Goal: Task Accomplishment & Management: Manage account settings

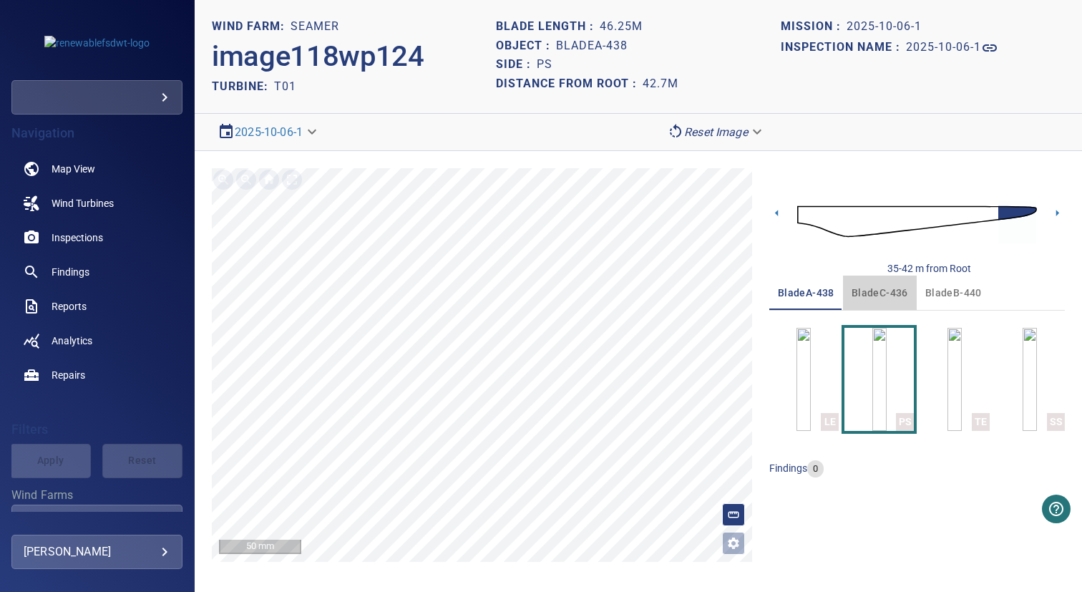
click at [887, 291] on span "bladeC-436" at bounding box center [880, 293] width 57 height 18
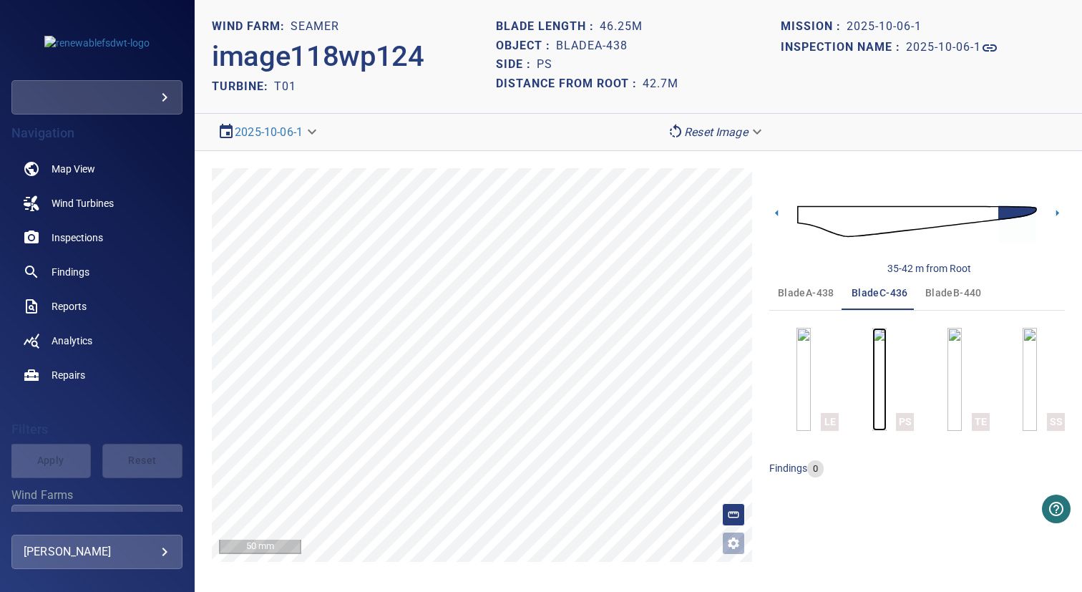
click at [881, 365] on img "button" at bounding box center [879, 379] width 14 height 103
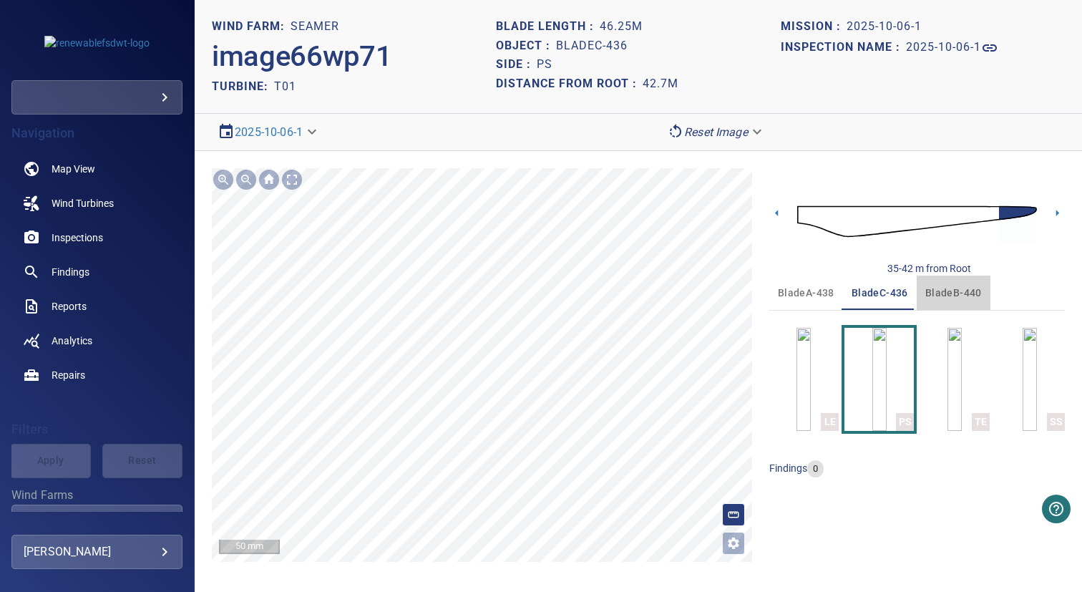
click at [935, 295] on span "bladeB-440" at bounding box center [953, 293] width 57 height 18
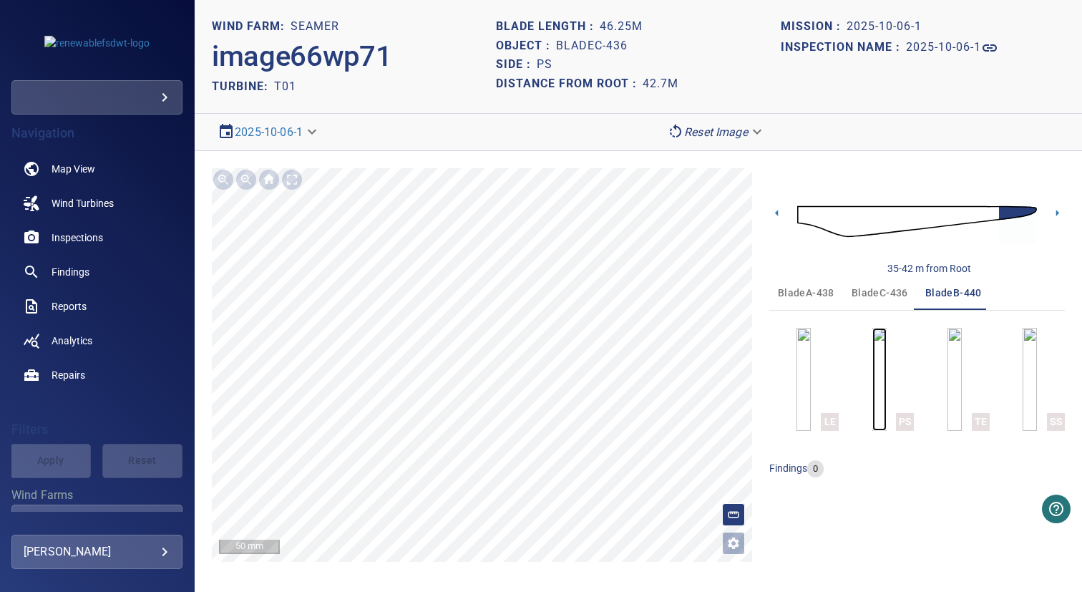
click at [872, 380] on img "button" at bounding box center [879, 379] width 14 height 103
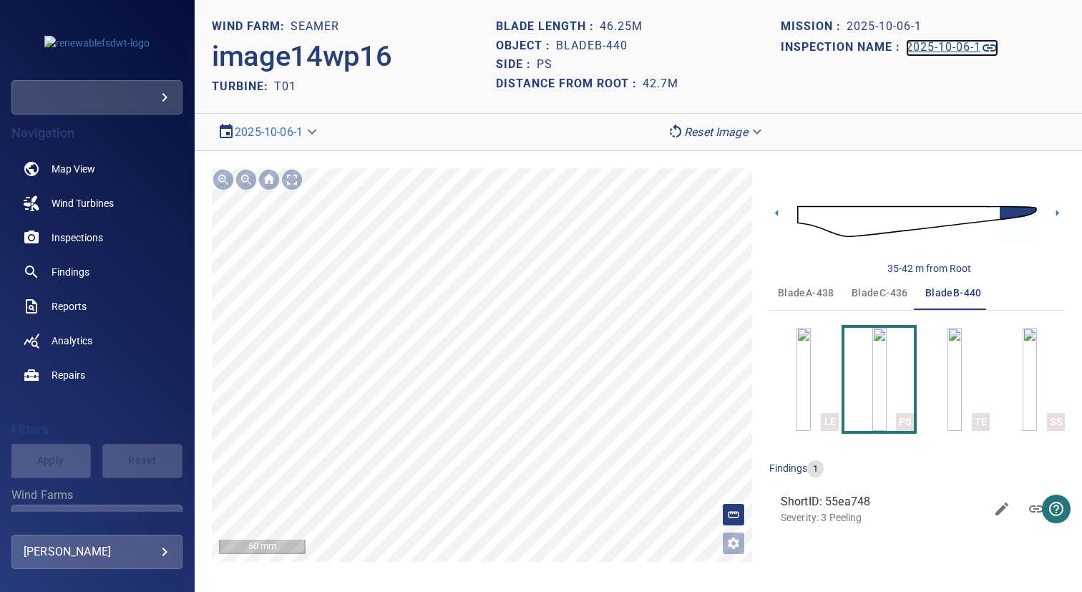
click at [962, 43] on h1 "2025-10-06-1" at bounding box center [943, 48] width 75 height 14
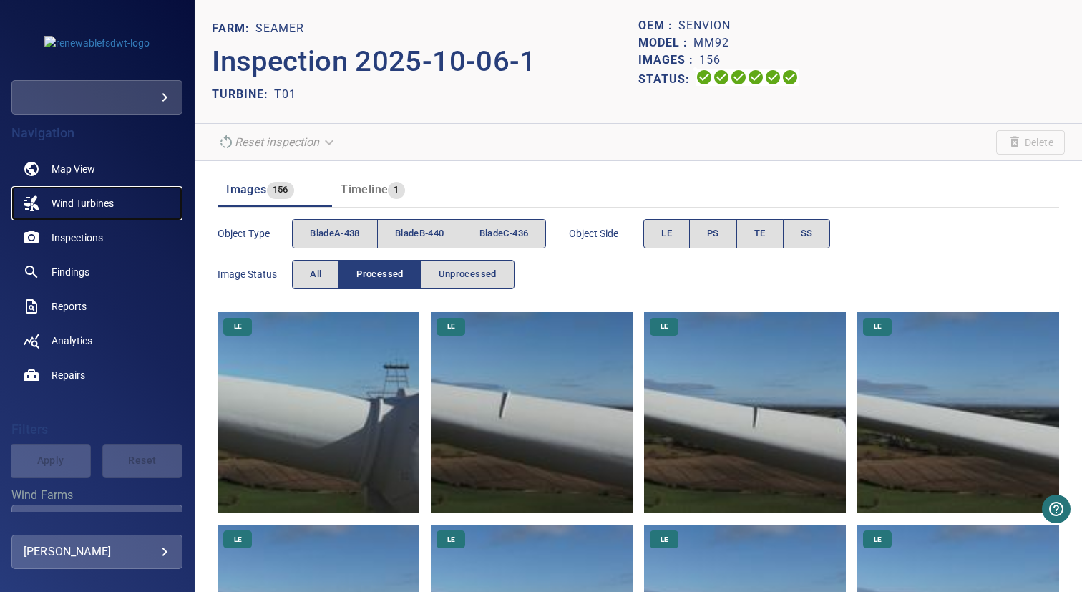
click at [127, 197] on link "Wind Turbines" at bounding box center [96, 203] width 171 height 34
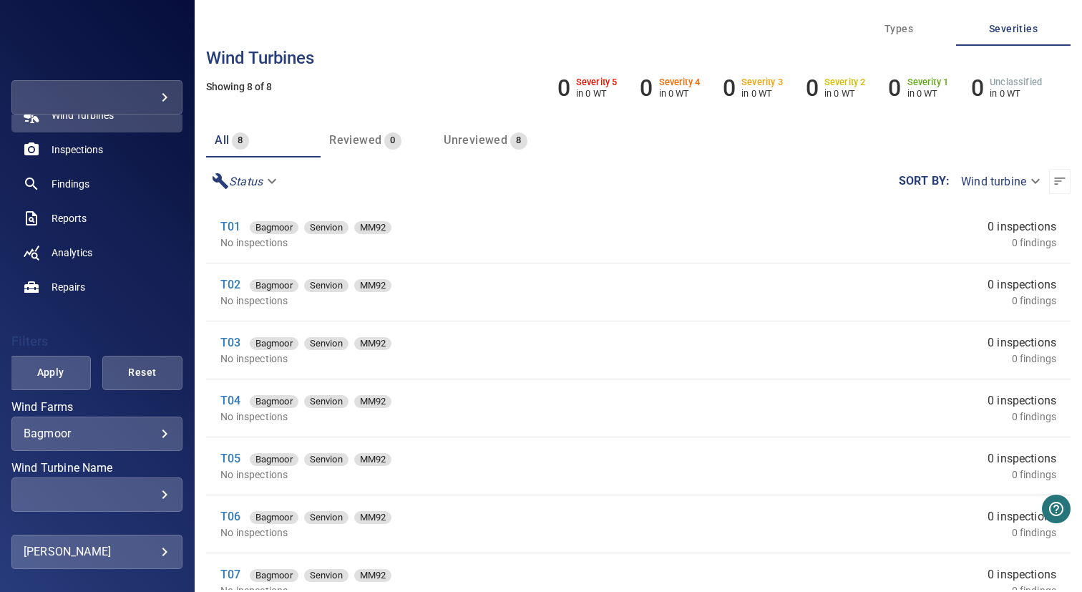
scroll to position [264, 0]
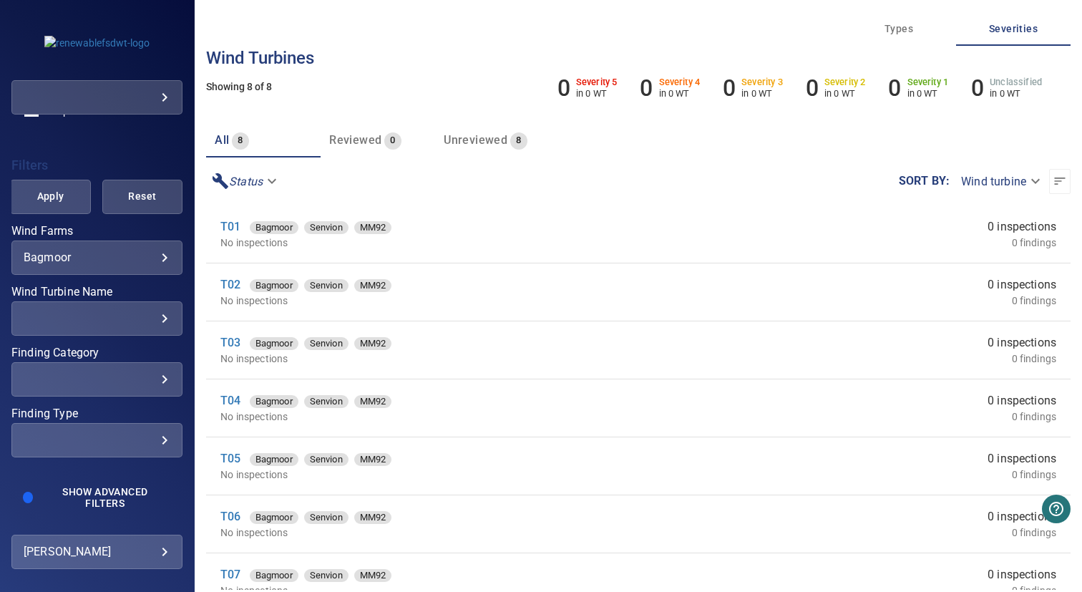
click at [72, 252] on body "**********" at bounding box center [541, 296] width 1082 height 592
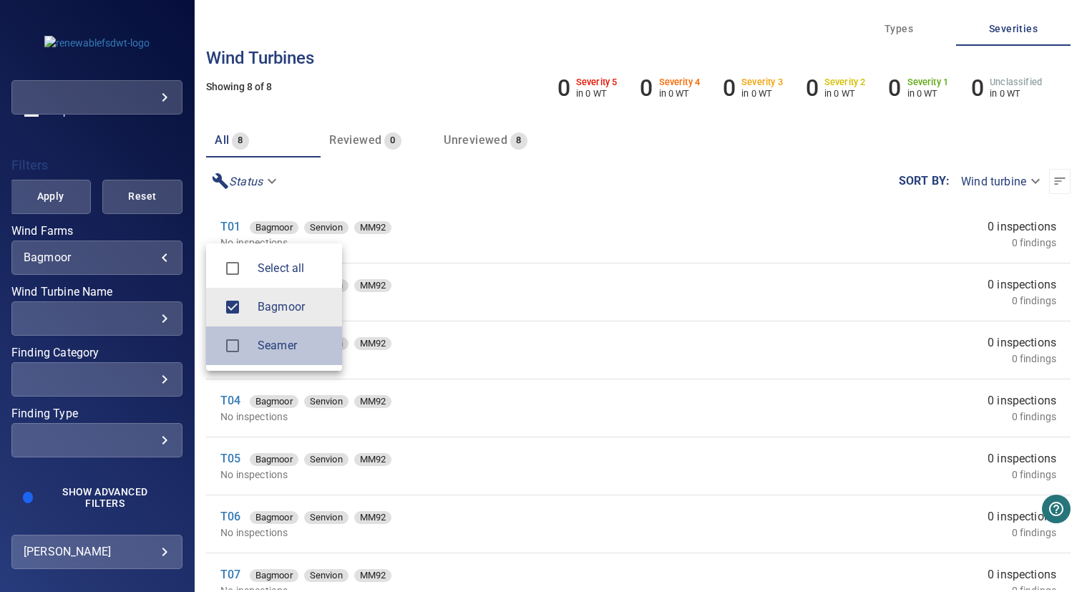
click at [270, 346] on span "Seamer" at bounding box center [294, 345] width 73 height 17
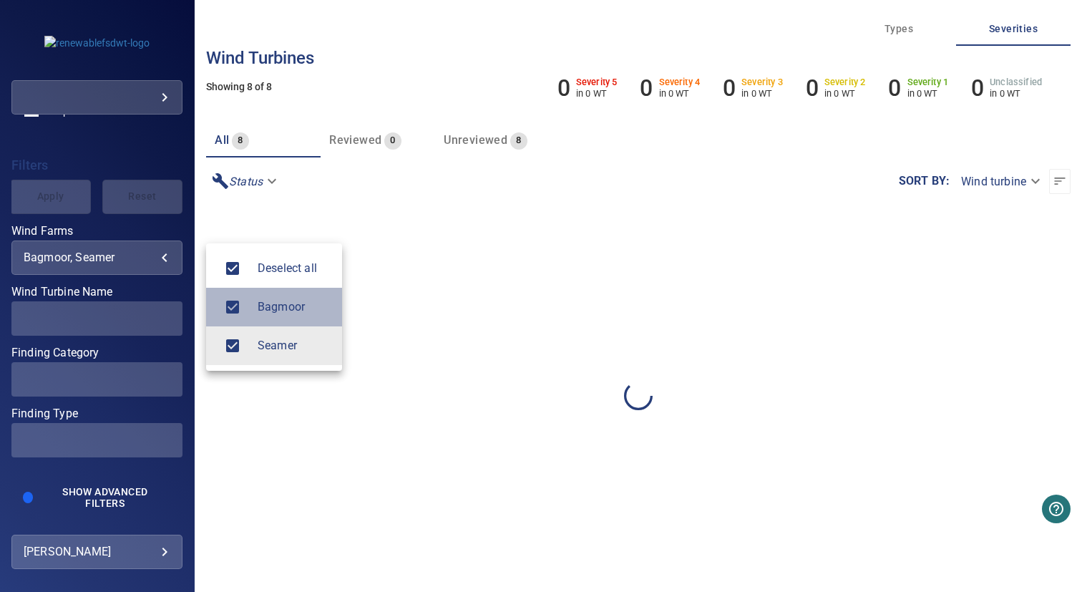
click at [278, 313] on span "Bagmoor" at bounding box center [294, 306] width 73 height 17
type input "******"
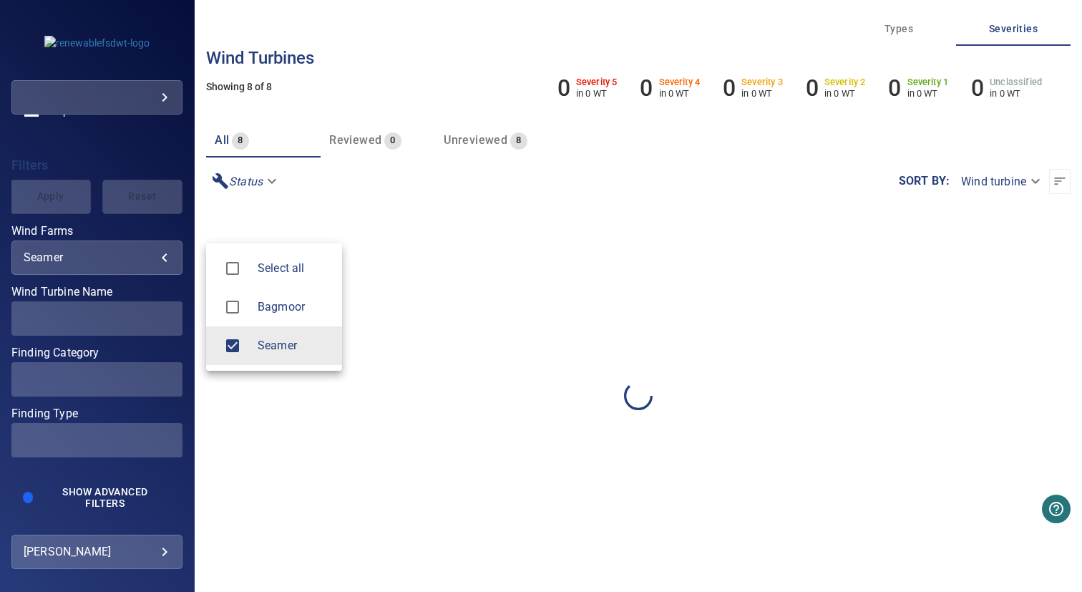
click at [426, 283] on div at bounding box center [541, 296] width 1082 height 592
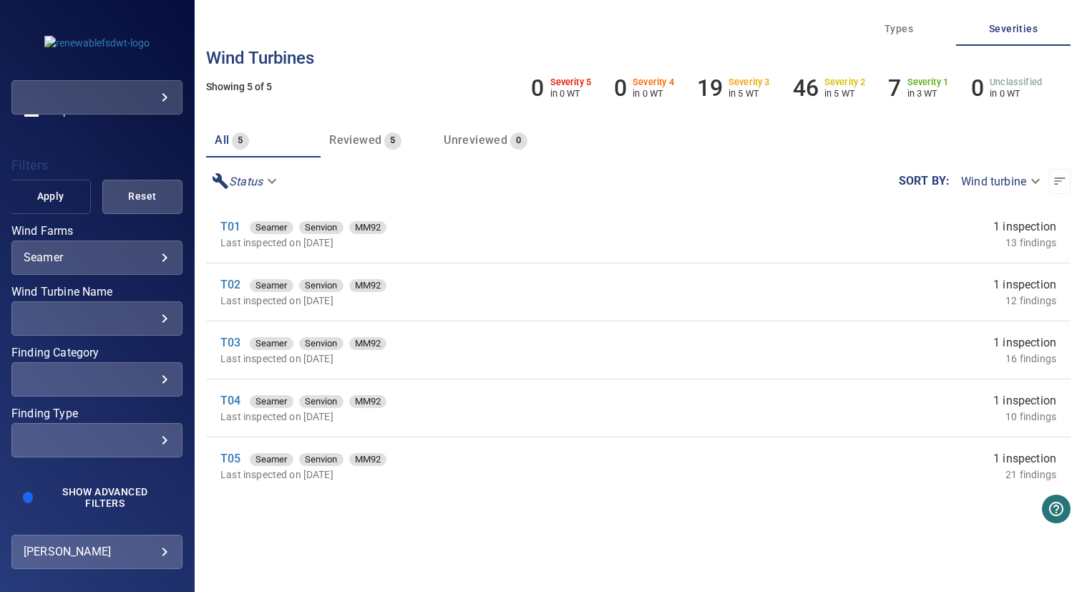
click at [47, 210] on button "Apply" at bounding box center [50, 197] width 80 height 34
click at [229, 224] on link "T01" at bounding box center [230, 227] width 20 height 14
click at [229, 286] on link "T02" at bounding box center [230, 285] width 20 height 14
click at [227, 341] on link "T03" at bounding box center [230, 343] width 20 height 14
click at [228, 398] on link "T04" at bounding box center [230, 401] width 20 height 14
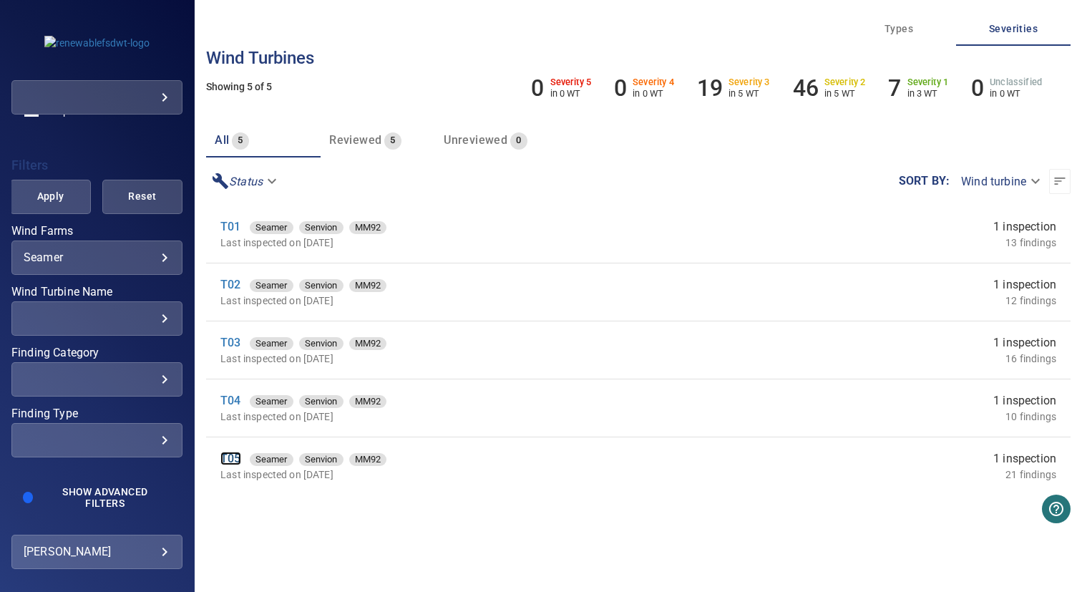
click at [230, 464] on link "T05" at bounding box center [230, 459] width 20 height 14
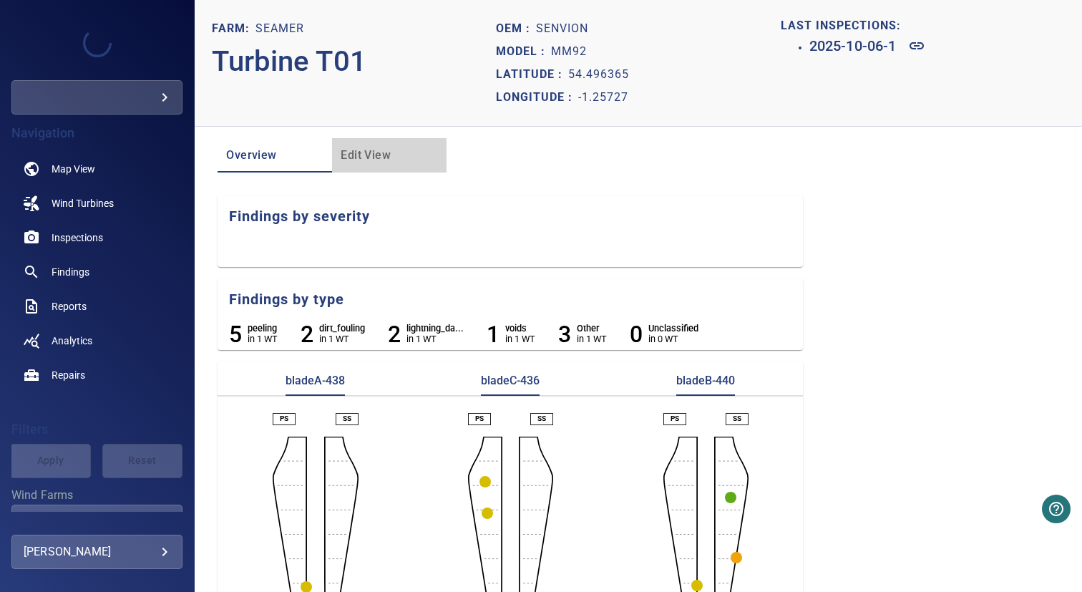
click at [356, 152] on span "Edit View" at bounding box center [389, 155] width 97 height 20
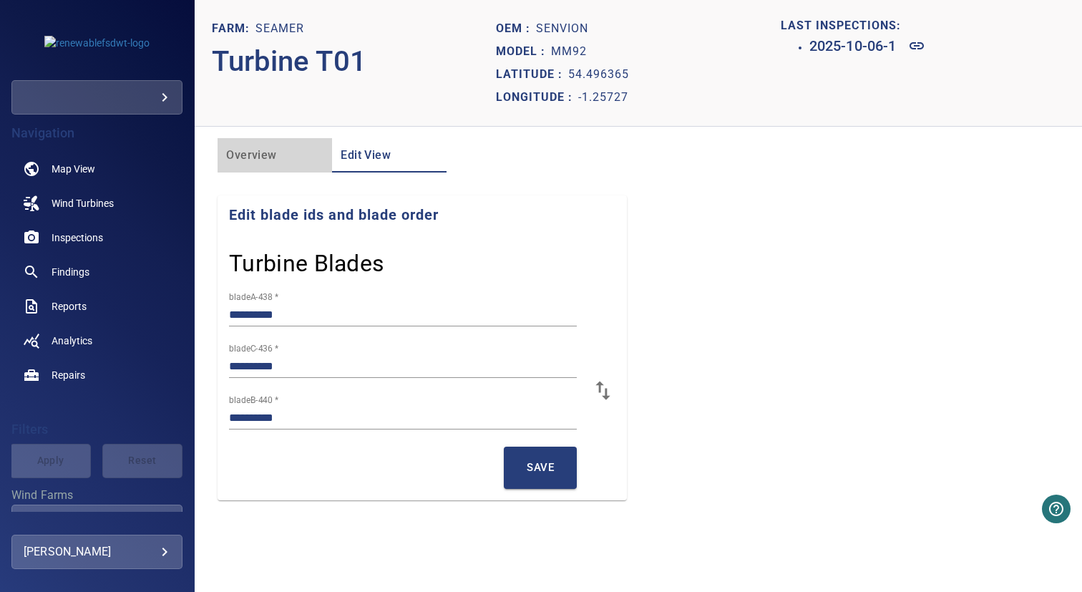
click at [253, 162] on span "Overview" at bounding box center [274, 155] width 97 height 20
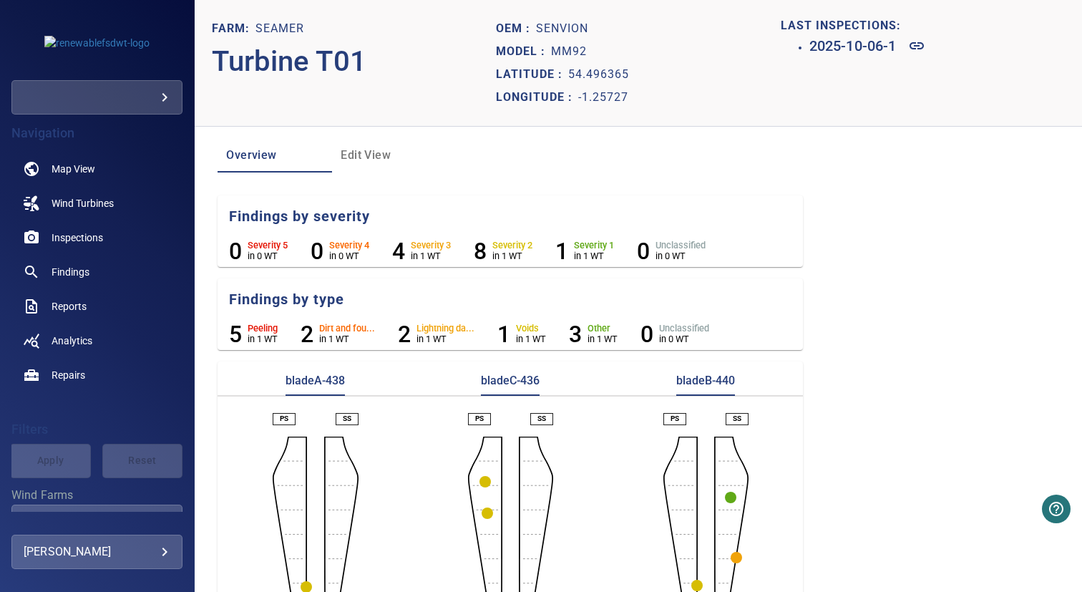
click at [367, 147] on span "Edit View" at bounding box center [389, 155] width 97 height 20
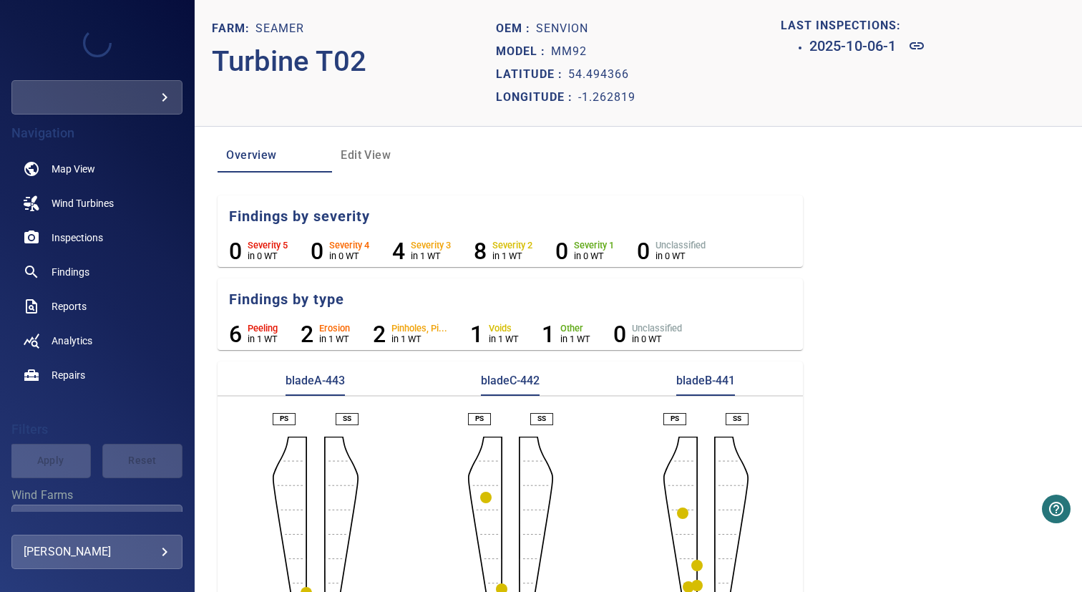
click at [356, 152] on span "Edit View" at bounding box center [389, 155] width 97 height 20
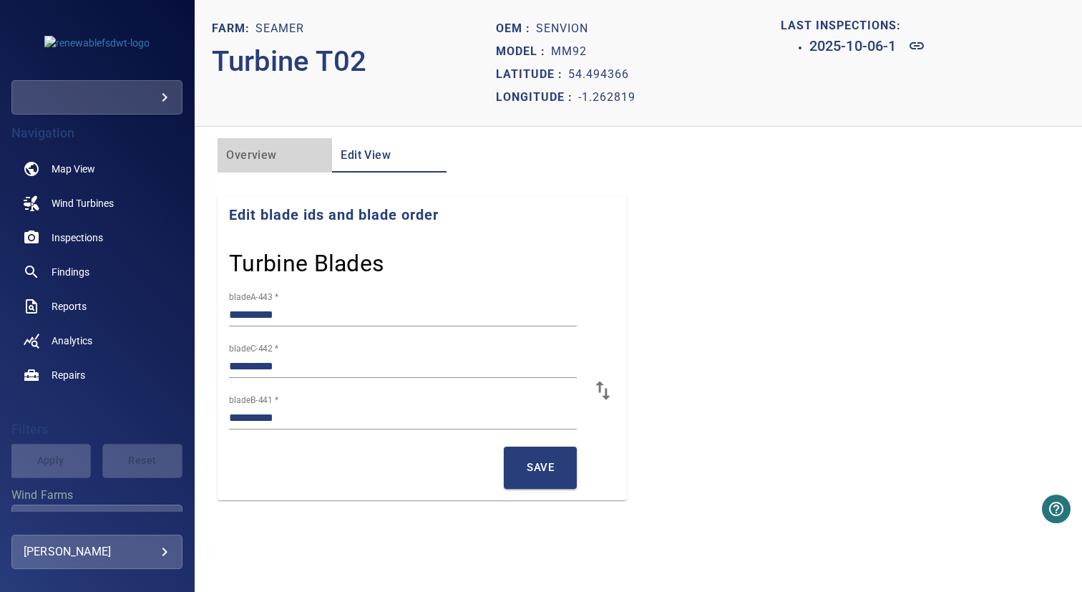
click at [253, 160] on span "Overview" at bounding box center [274, 155] width 97 height 20
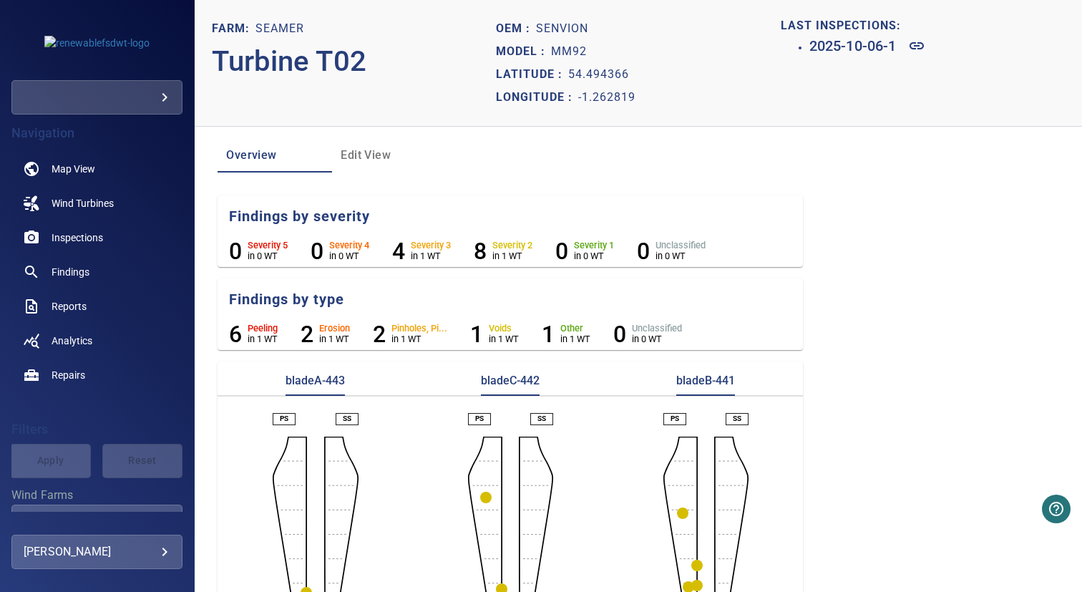
click at [370, 155] on span "Edit View" at bounding box center [389, 155] width 97 height 20
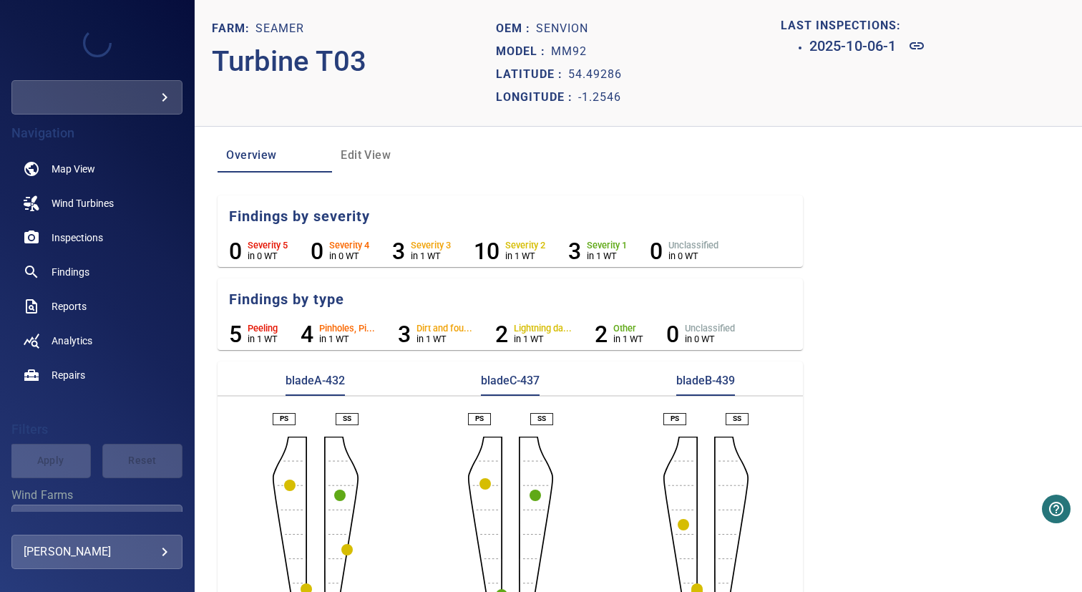
click at [356, 152] on span "Edit View" at bounding box center [389, 155] width 97 height 20
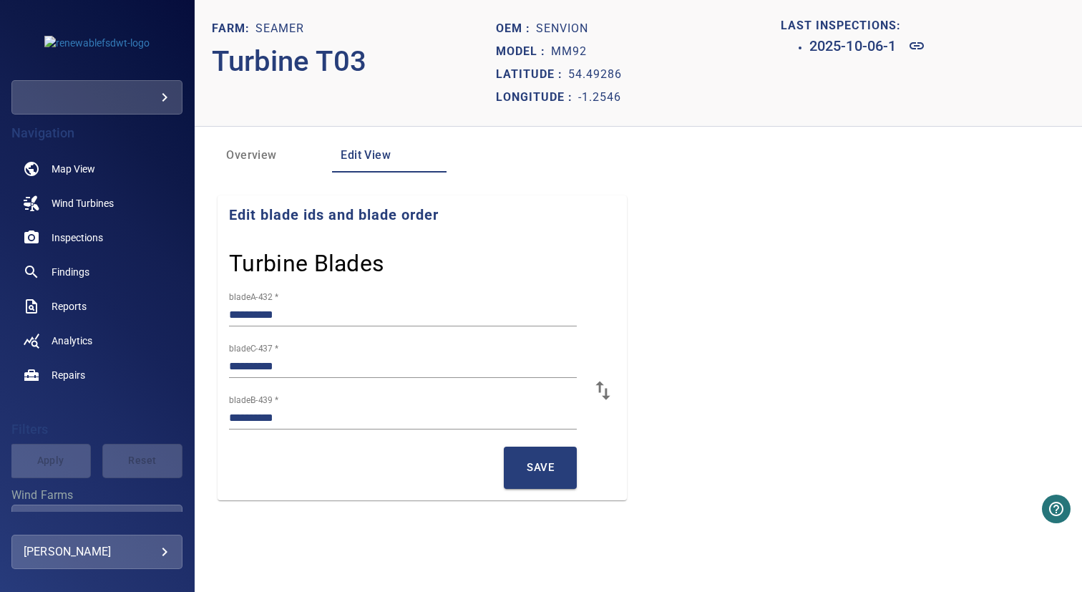
click at [306, 318] on input "**********" at bounding box center [403, 314] width 348 height 23
click at [306, 367] on input "**********" at bounding box center [403, 366] width 348 height 23
click at [306, 420] on input "**********" at bounding box center [403, 417] width 348 height 23
click at [260, 159] on span "Overview" at bounding box center [274, 155] width 97 height 20
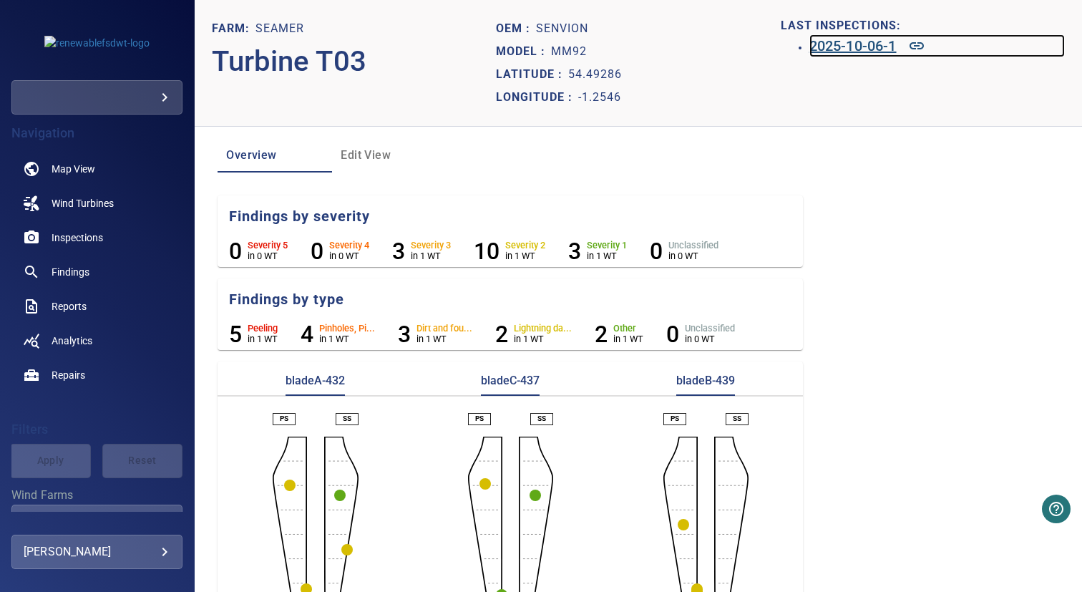
click at [857, 46] on h6 "2025-10-06-1" at bounding box center [852, 45] width 87 height 23
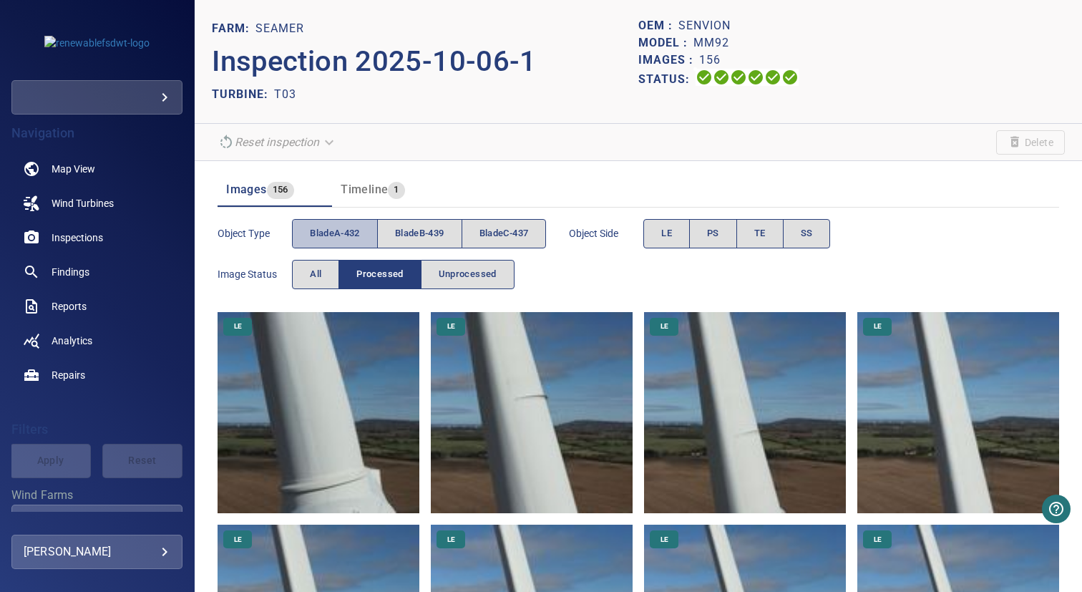
click at [343, 235] on span "bladeA-432" at bounding box center [335, 233] width 50 height 16
click at [730, 238] on button "PS" at bounding box center [713, 233] width 48 height 29
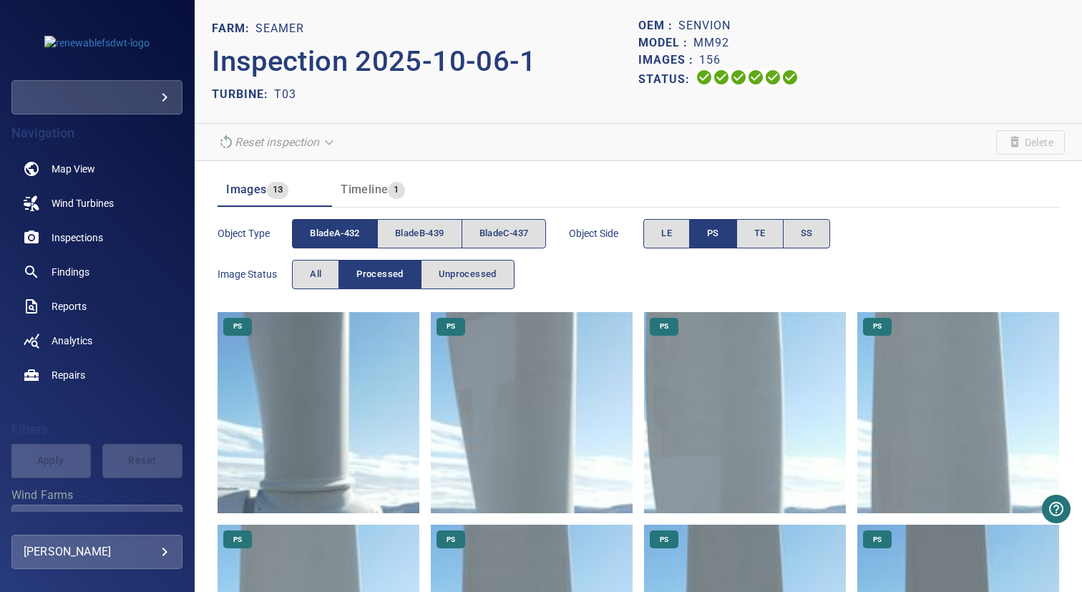
scroll to position [585, 0]
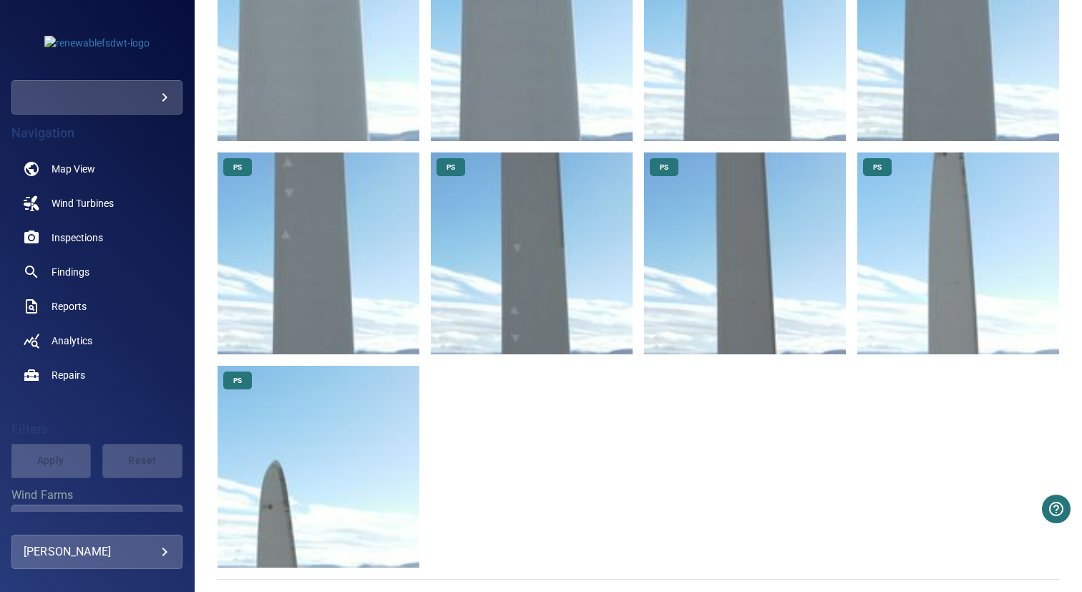
click at [348, 462] on img at bounding box center [319, 467] width 202 height 202
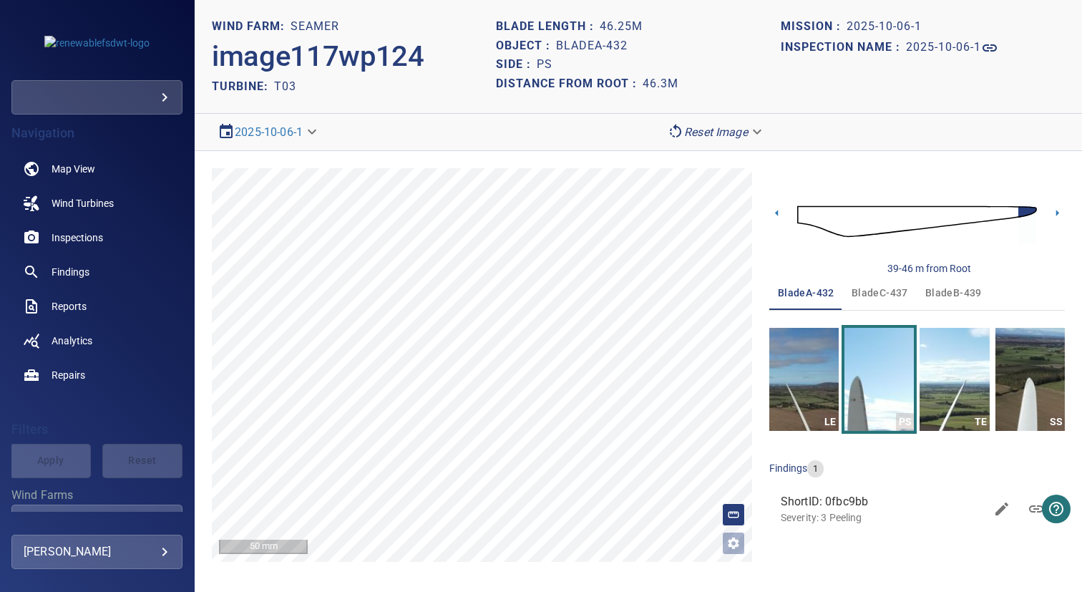
click at [872, 284] on span "bladeC-437" at bounding box center [880, 293] width 57 height 18
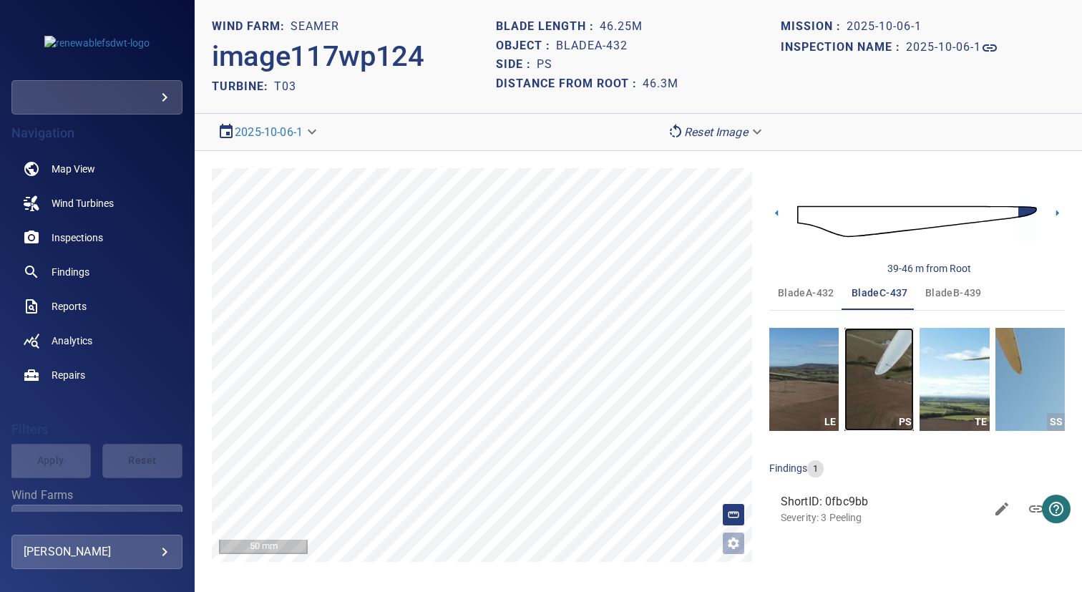
click at [869, 363] on img "button" at bounding box center [878, 379] width 69 height 103
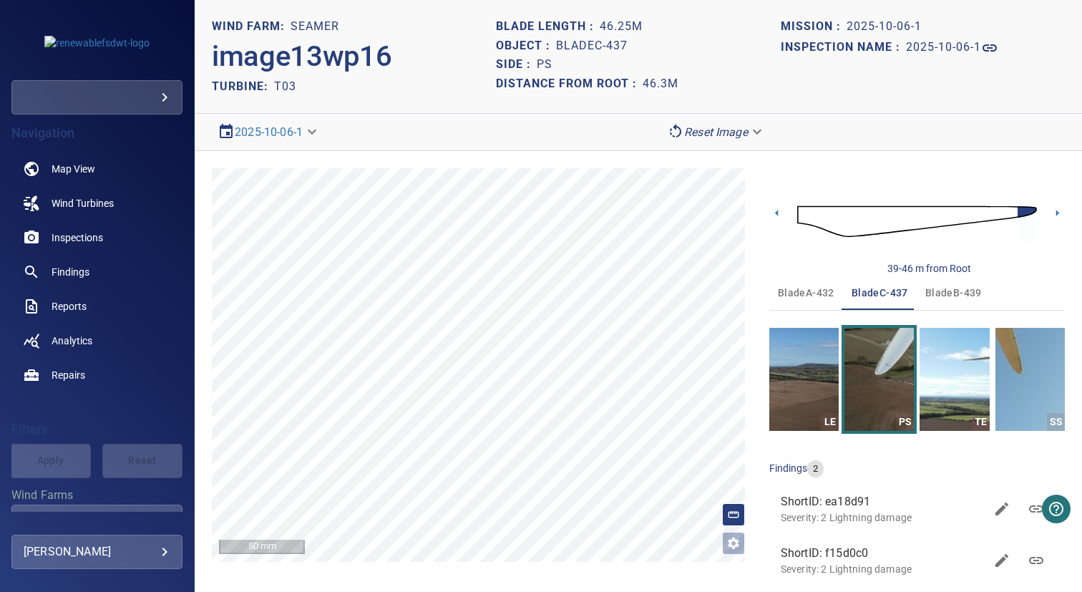
click at [943, 294] on span "bladeB-439" at bounding box center [953, 293] width 57 height 18
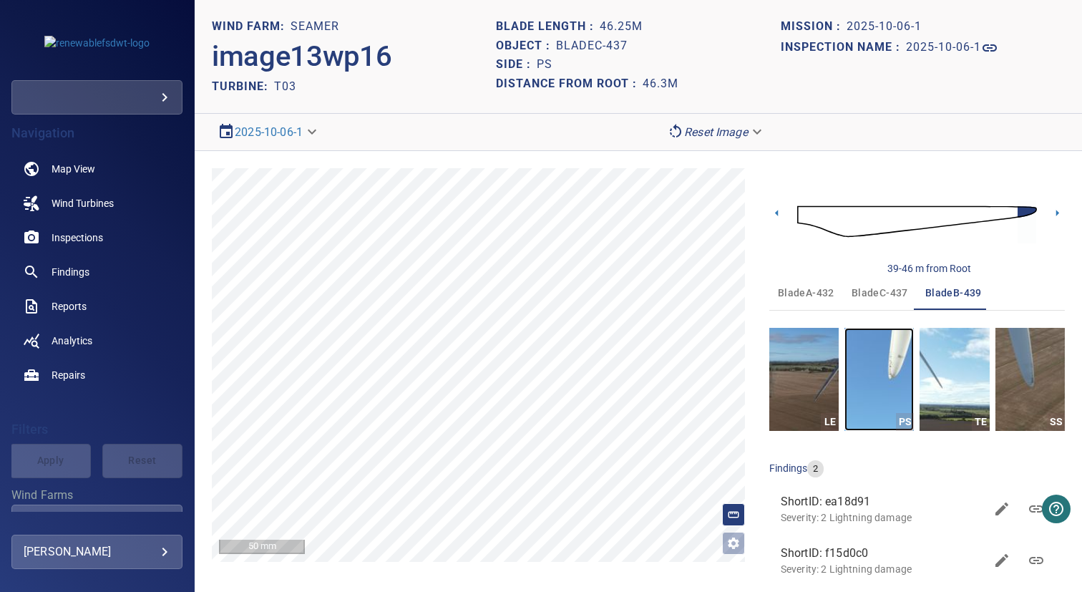
click at [880, 356] on img "button" at bounding box center [878, 379] width 69 height 103
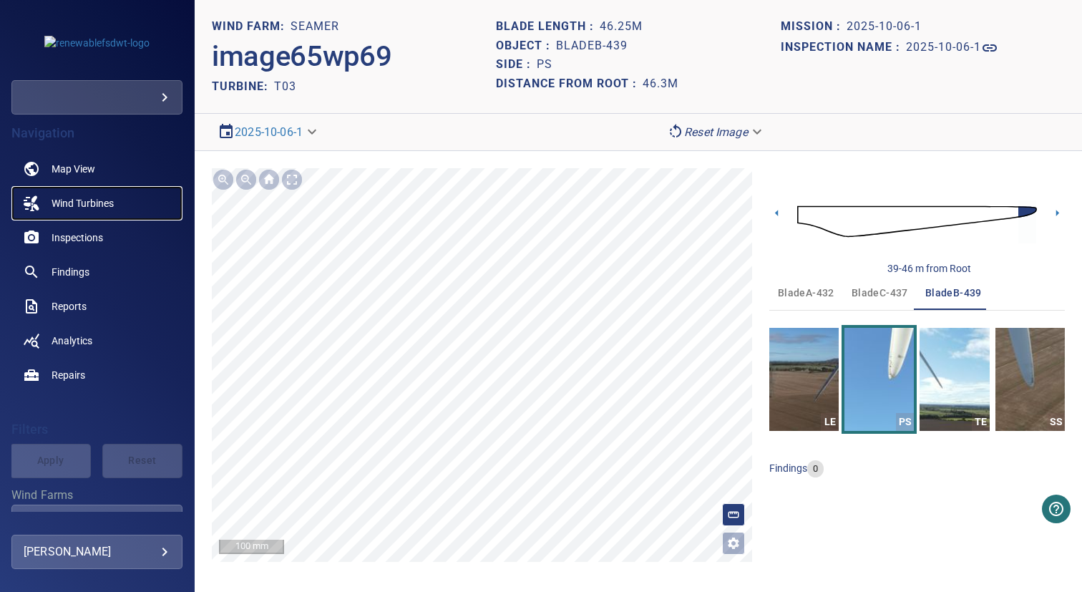
click at [87, 204] on span "Wind Turbines" at bounding box center [83, 203] width 62 height 14
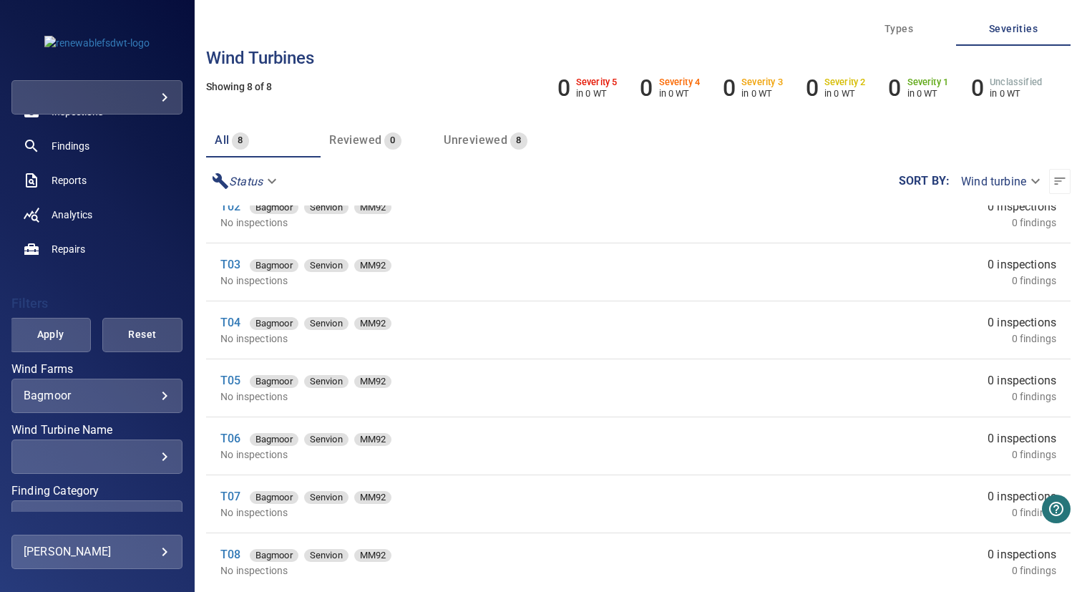
scroll to position [142, 0]
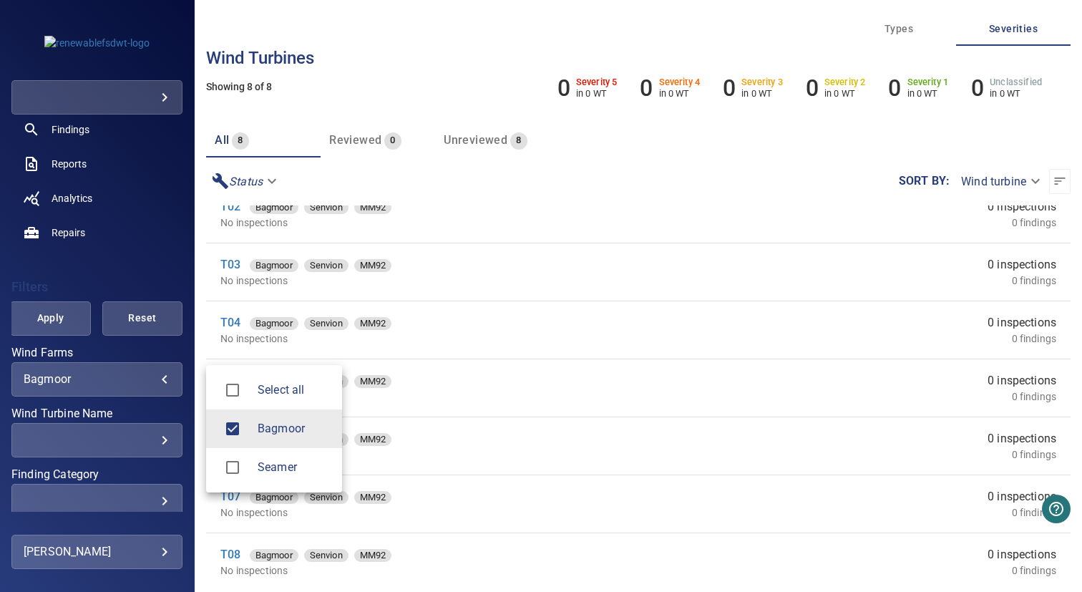
click at [75, 376] on body "**********" at bounding box center [541, 296] width 1082 height 592
click at [256, 456] on div at bounding box center [238, 467] width 40 height 30
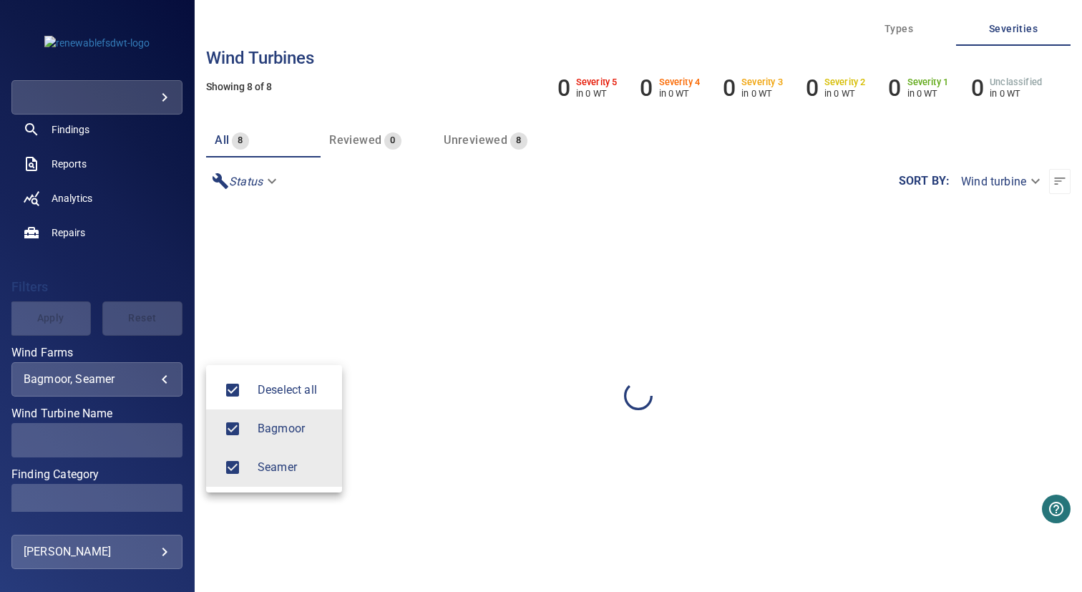
scroll to position [0, 0]
click at [263, 434] on span "Bagmoor" at bounding box center [294, 428] width 73 height 17
type input "******"
click at [429, 427] on div at bounding box center [541, 296] width 1082 height 592
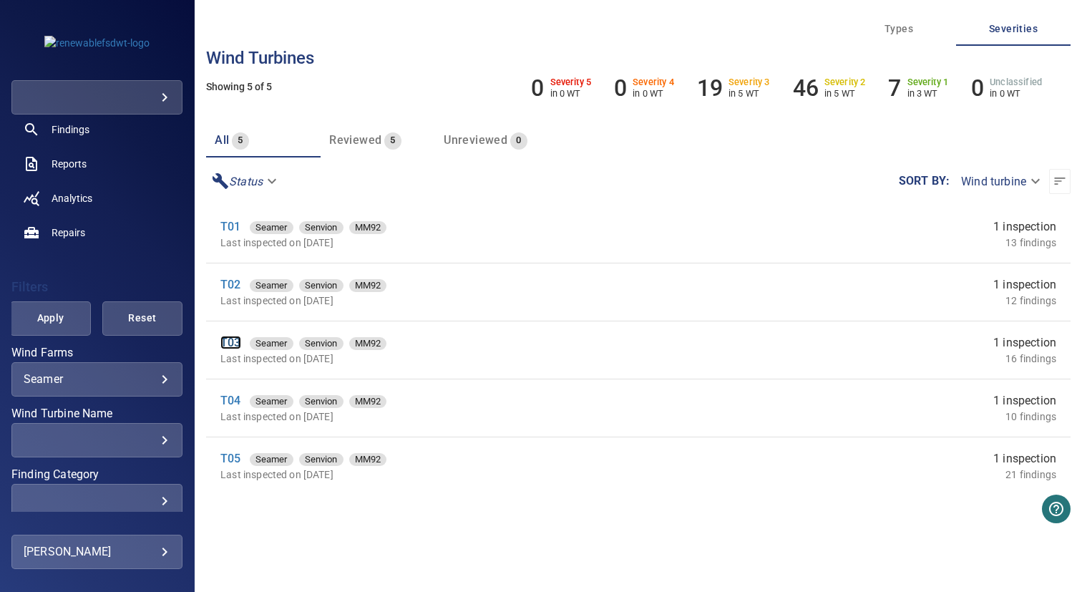
click at [233, 339] on link "T03" at bounding box center [230, 343] width 20 height 14
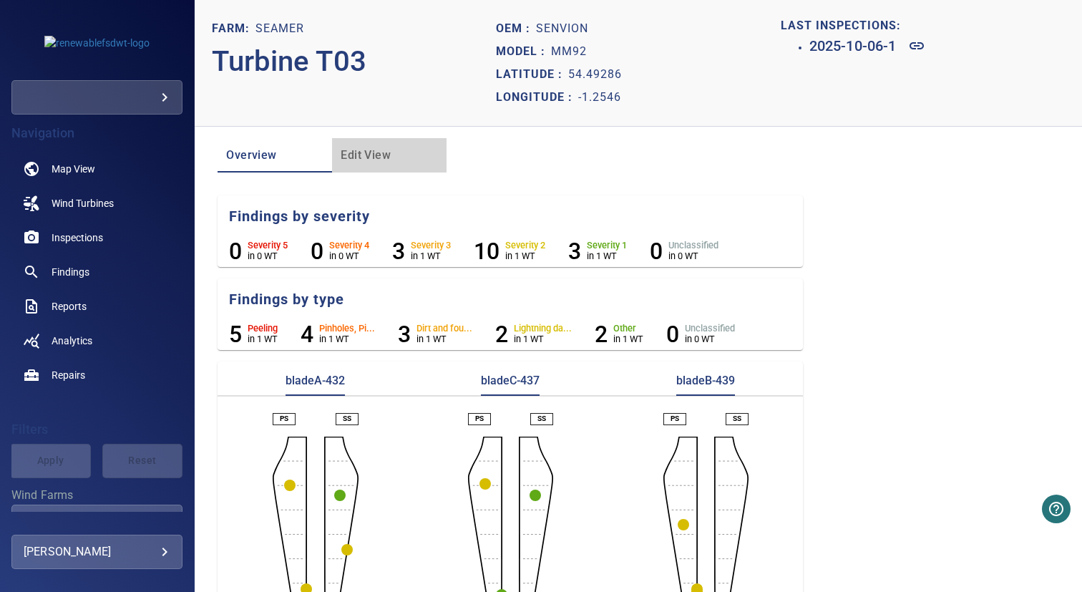
click at [371, 150] on span "Edit View" at bounding box center [389, 155] width 97 height 20
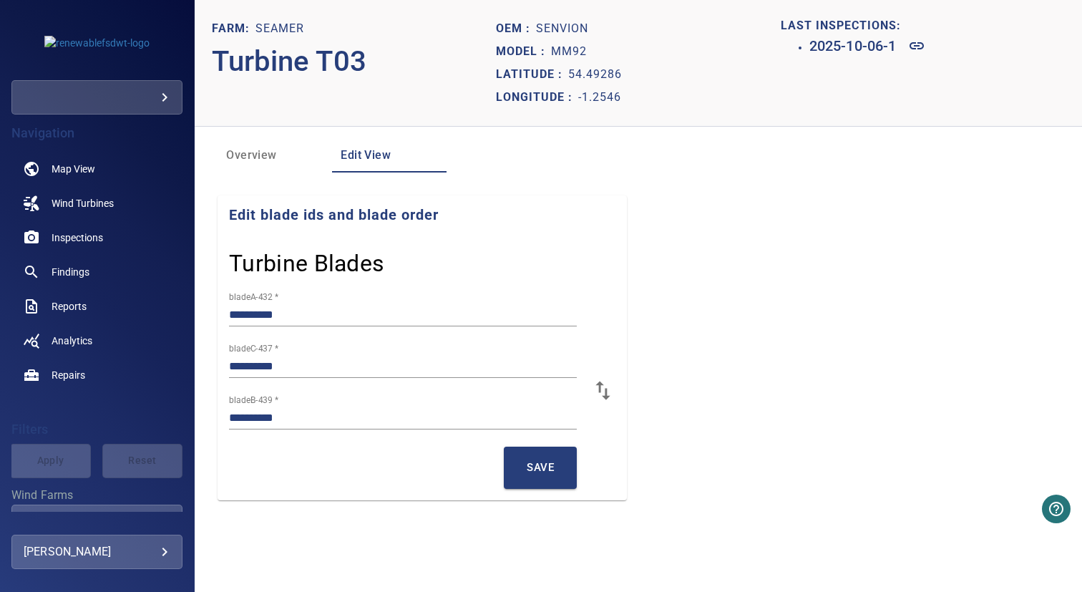
click at [318, 317] on input "**********" at bounding box center [403, 314] width 348 height 23
click at [230, 366] on input "**********" at bounding box center [403, 366] width 348 height 23
paste input "**********"
click at [384, 367] on input "**********" at bounding box center [403, 366] width 348 height 23
type input "**********"
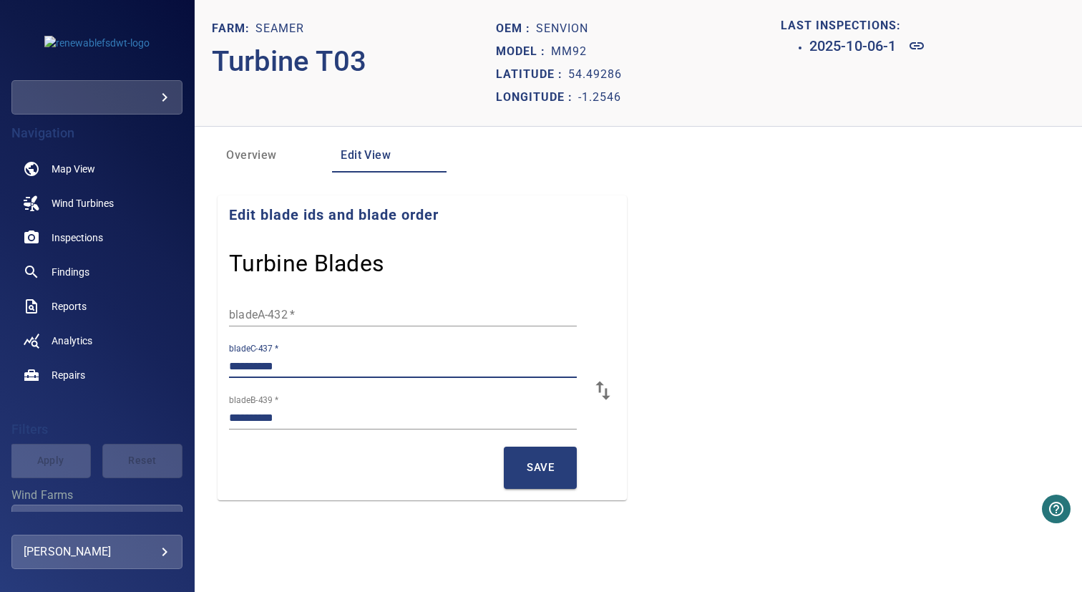
click at [302, 318] on input "bladeA-432   *" at bounding box center [403, 314] width 348 height 23
paste input "**********"
type input "**********"
click at [766, 336] on section "**********" at bounding box center [638, 347] width 841 height 305
click at [542, 470] on span "Save" at bounding box center [540, 467] width 27 height 19
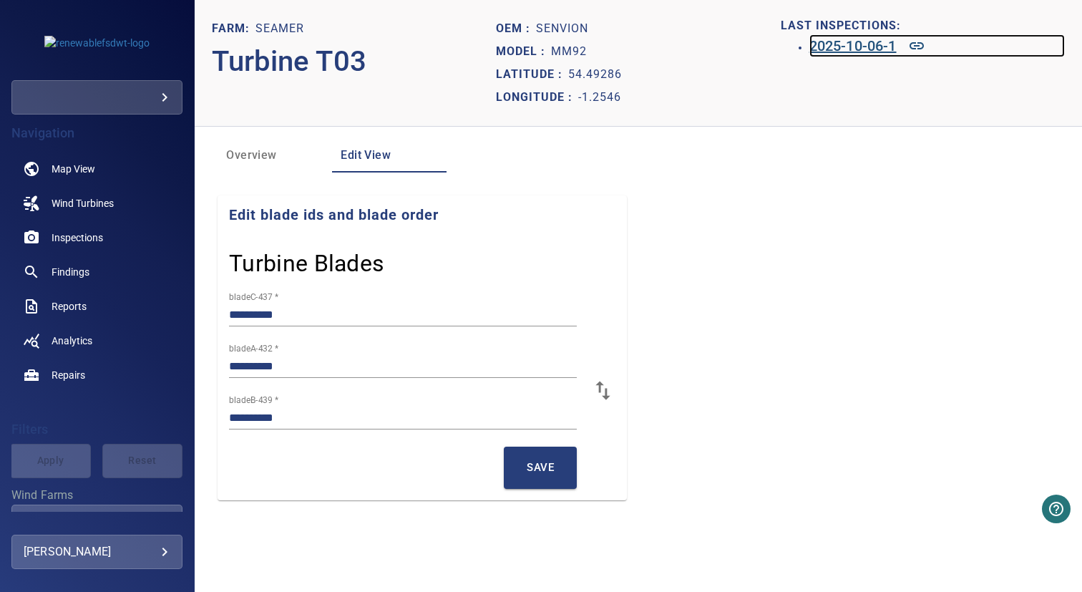
click at [860, 47] on h6 "2025-10-06-1" at bounding box center [852, 45] width 87 height 23
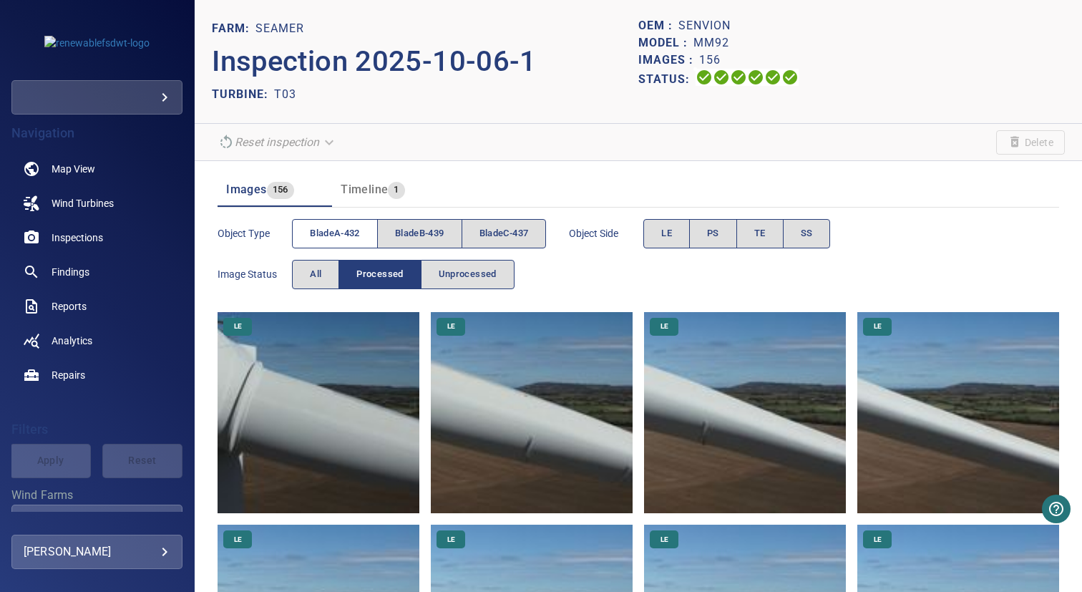
click at [348, 235] on span "bladeA-432" at bounding box center [335, 233] width 50 height 16
click at [703, 232] on button "PS" at bounding box center [713, 233] width 48 height 29
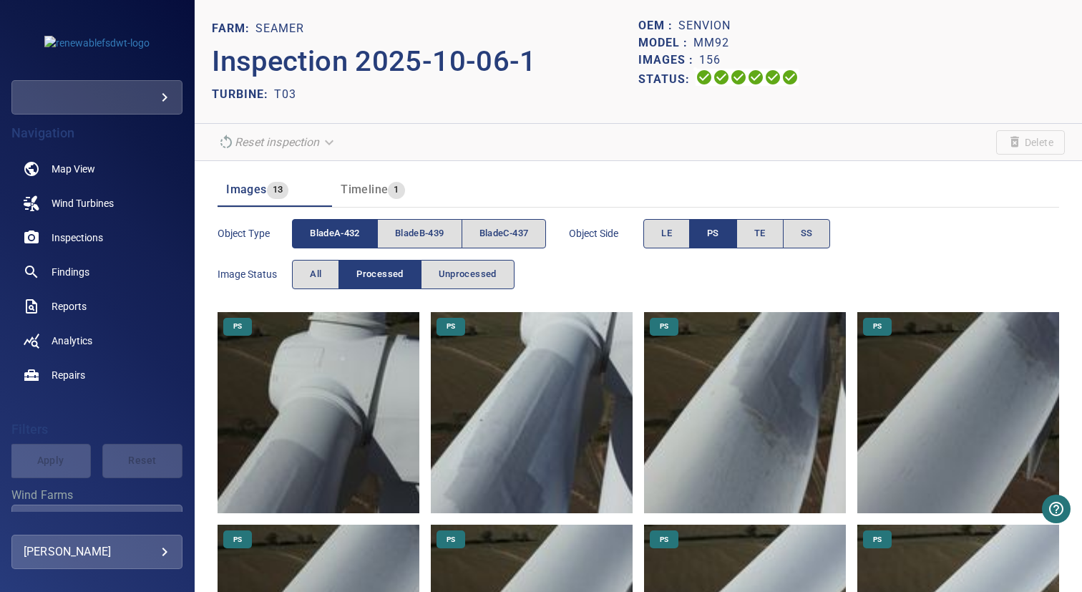
scroll to position [585, 0]
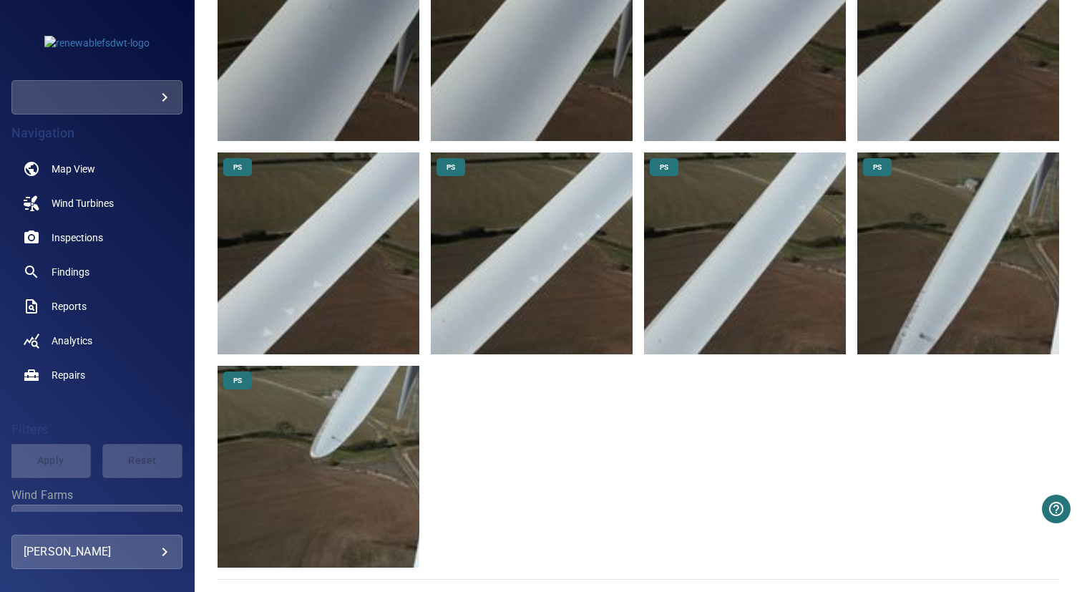
click at [379, 432] on img at bounding box center [319, 467] width 202 height 202
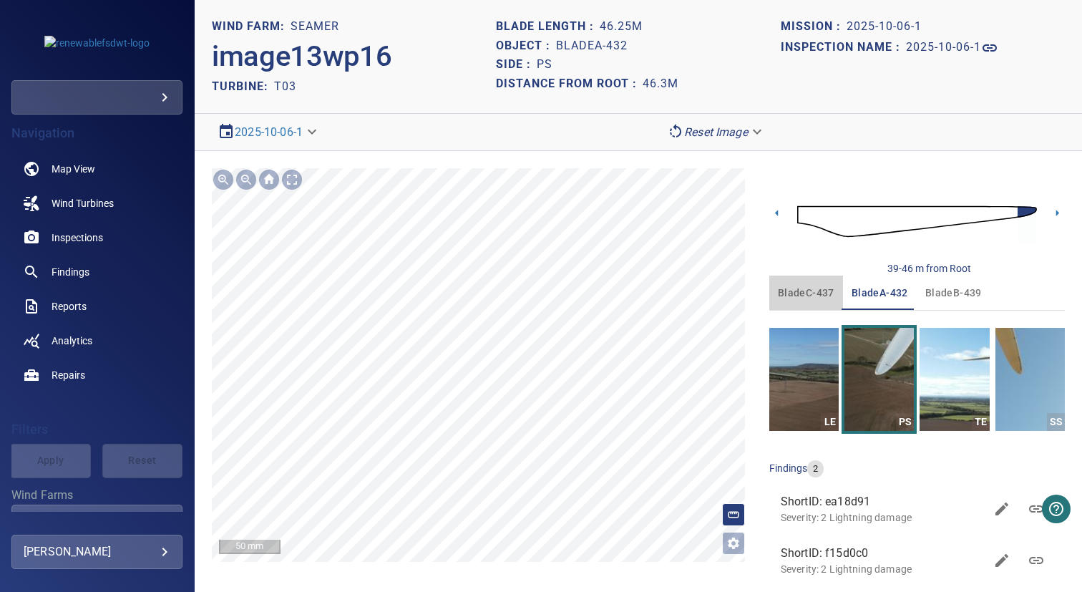
click at [812, 297] on span "bladeC-437" at bounding box center [806, 293] width 57 height 18
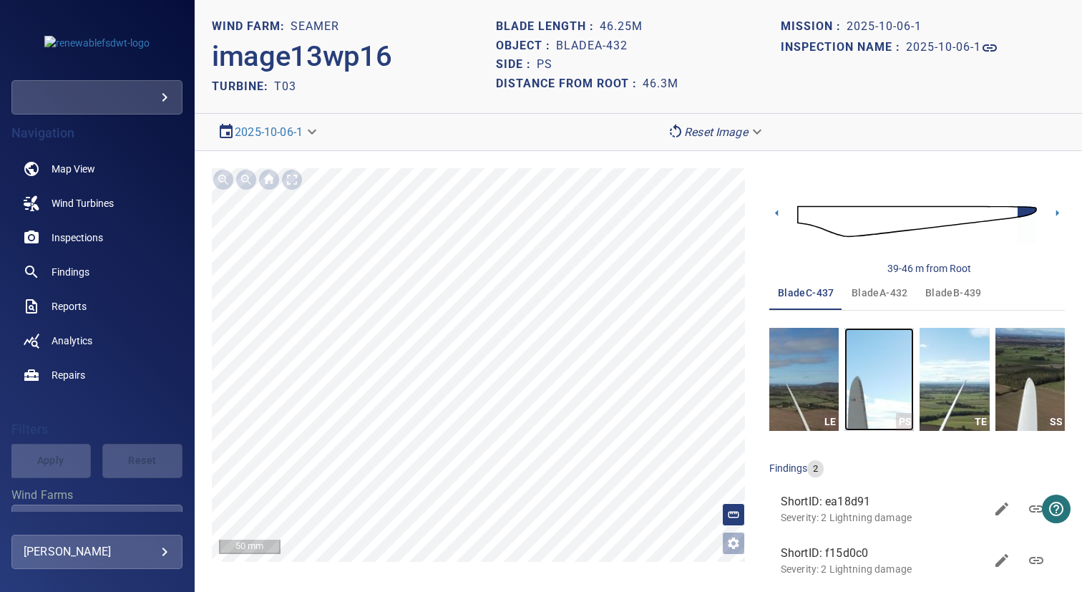
click at [874, 348] on img "button" at bounding box center [878, 379] width 69 height 103
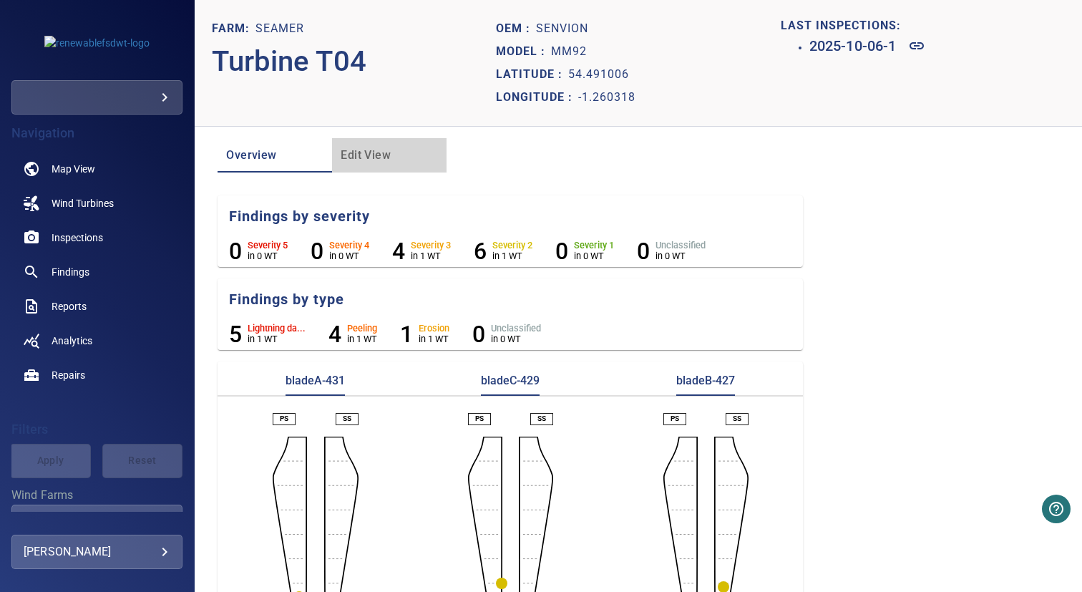
click at [356, 152] on span "Edit View" at bounding box center [389, 155] width 97 height 20
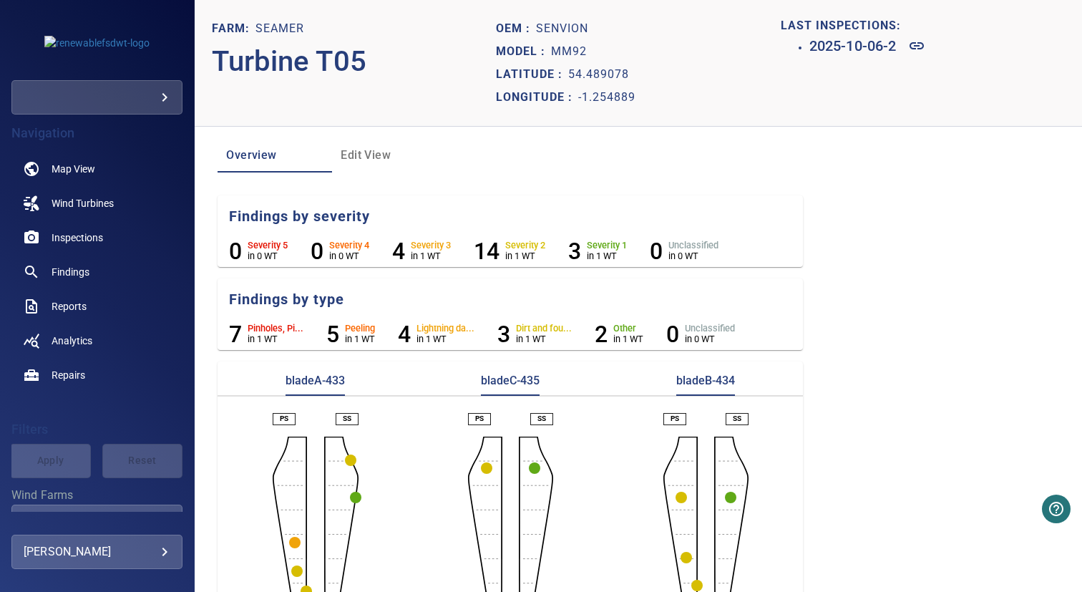
click at [356, 152] on span "Edit View" at bounding box center [389, 155] width 97 height 20
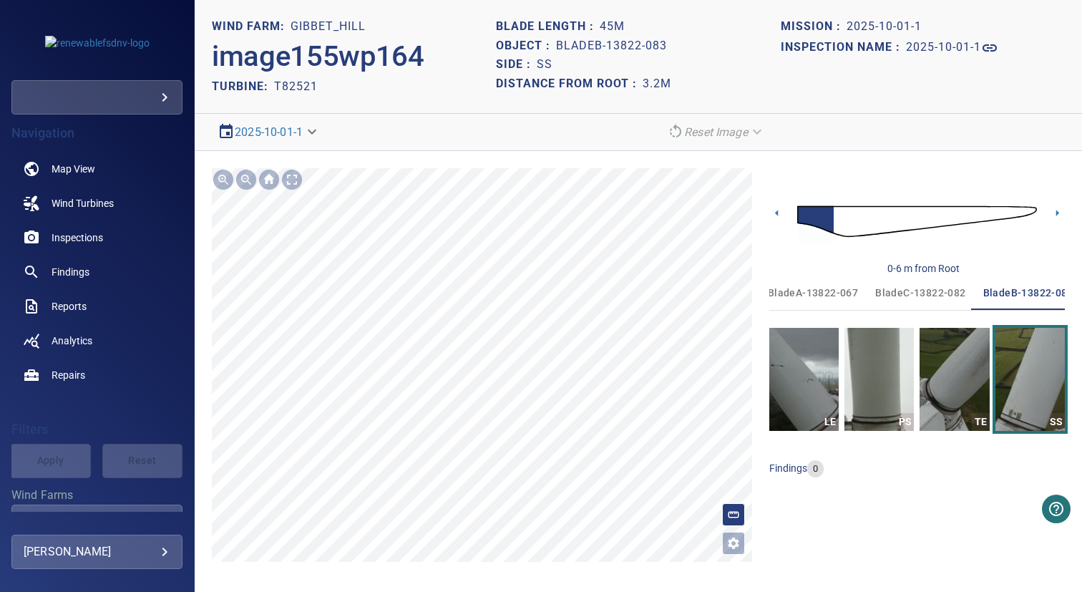
scroll to position [0, 22]
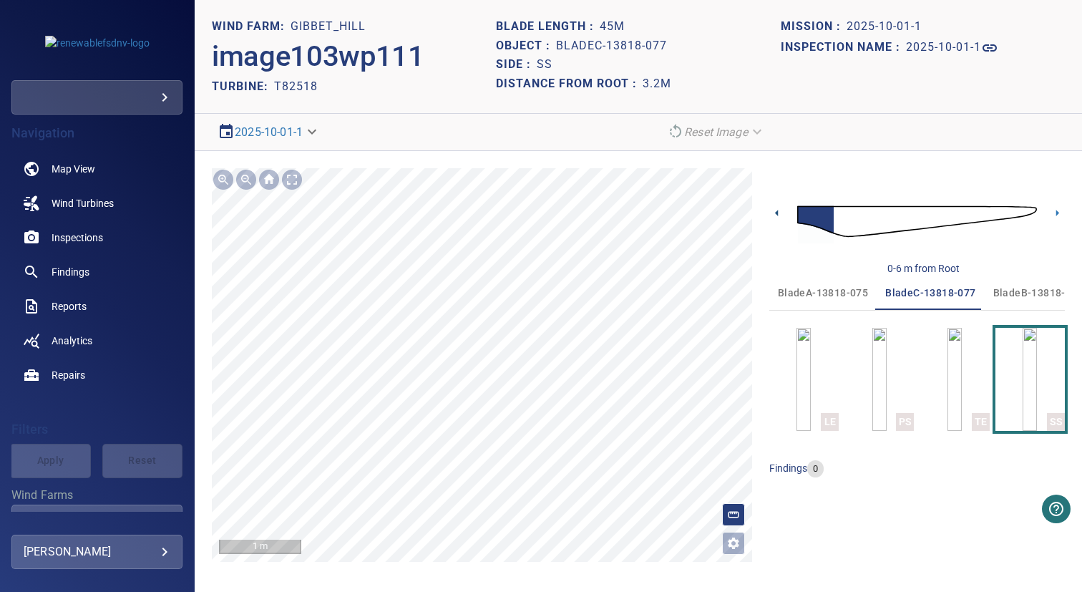
click at [779, 215] on icon at bounding box center [776, 212] width 15 height 15
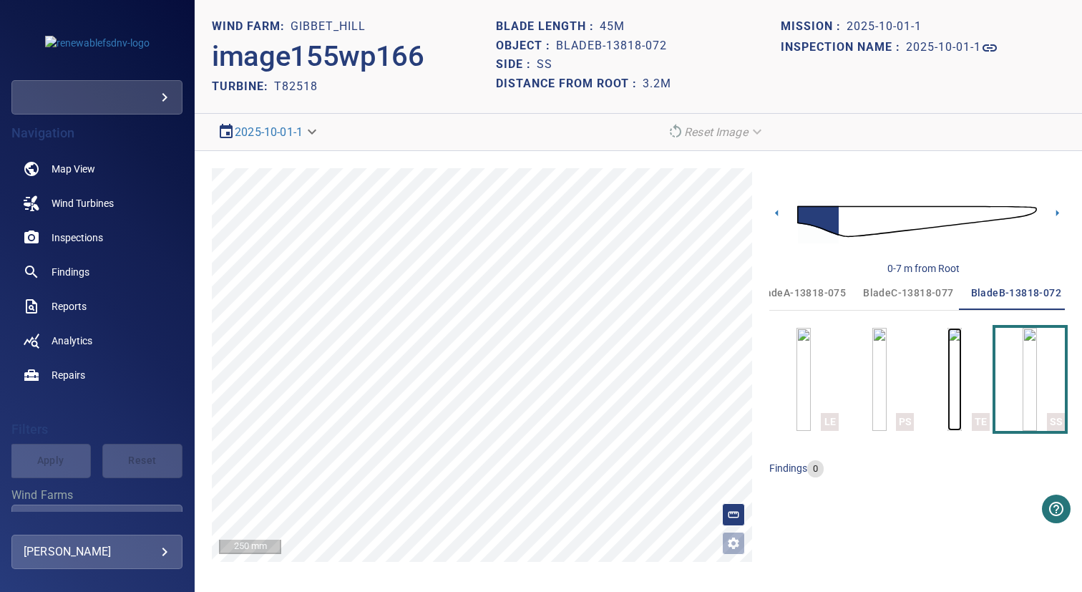
click at [947, 372] on img "button" at bounding box center [954, 379] width 14 height 103
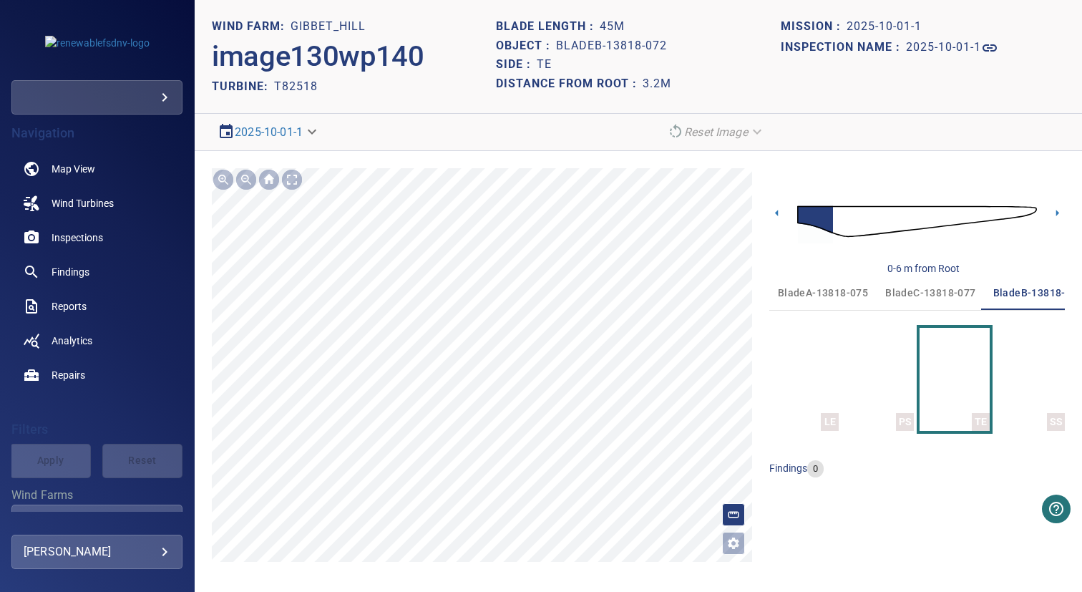
scroll to position [0, 22]
click at [1023, 358] on img "button" at bounding box center [1030, 379] width 14 height 103
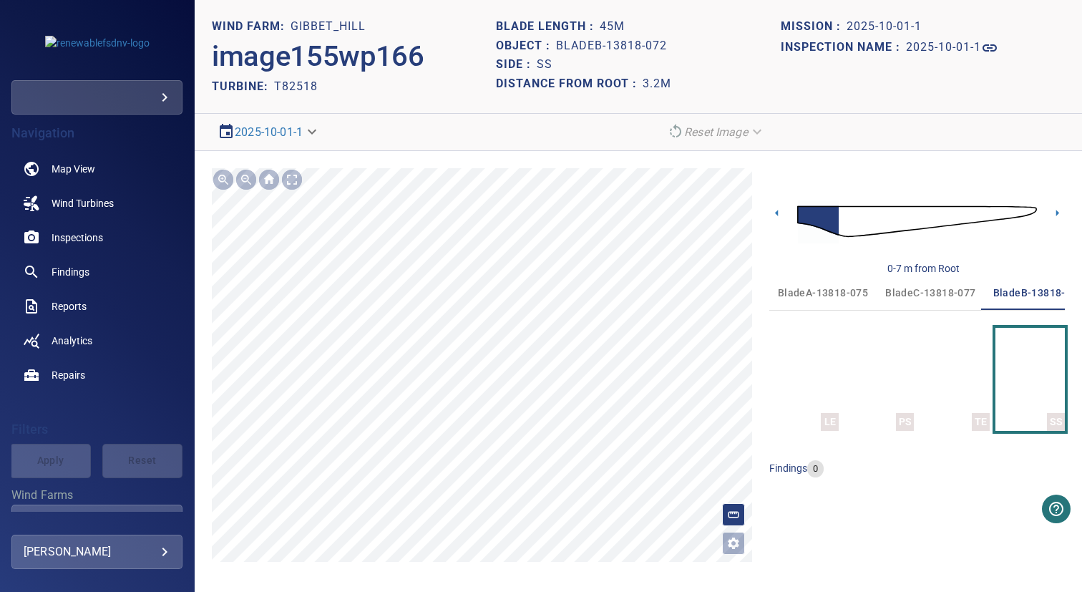
scroll to position [0, 22]
click at [1056, 215] on icon at bounding box center [1057, 213] width 3 height 6
click at [773, 214] on icon at bounding box center [776, 212] width 15 height 15
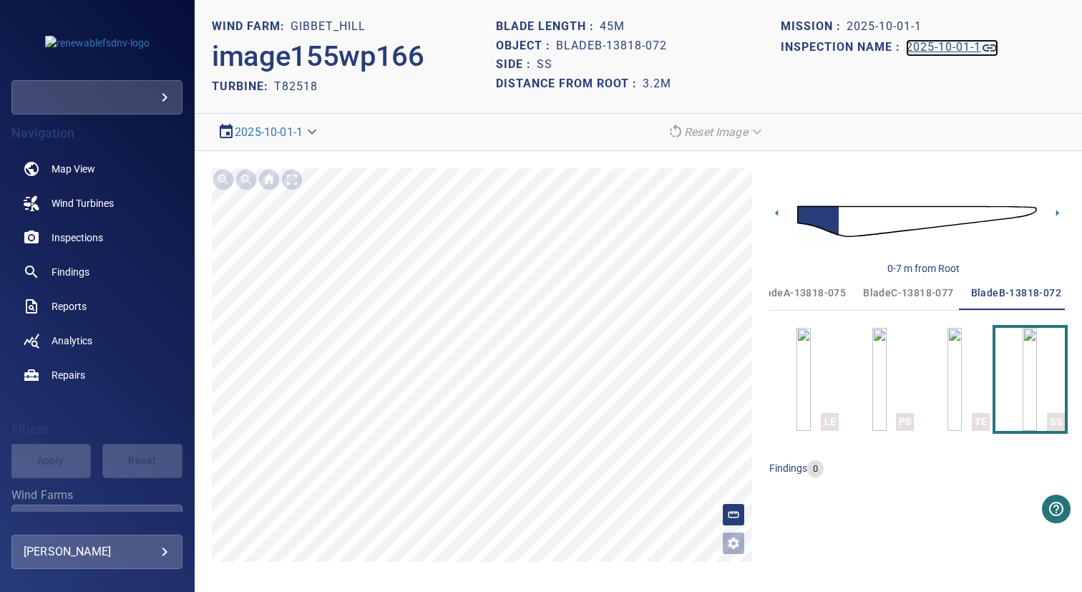
click at [932, 49] on h1 "2025-10-01-1" at bounding box center [943, 48] width 75 height 14
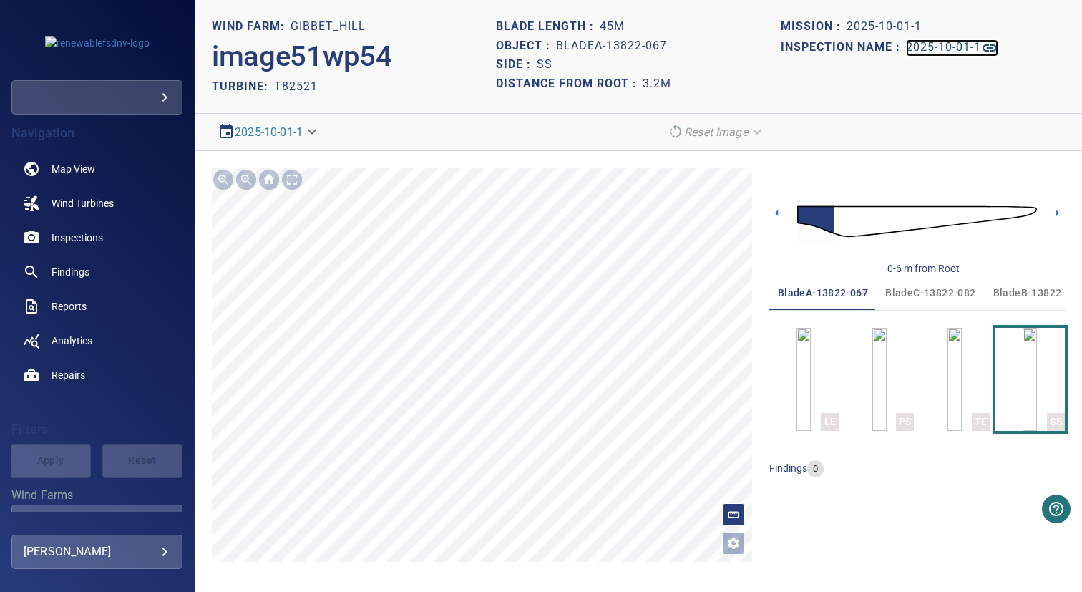
click at [950, 47] on h1 "2025-10-01-1" at bounding box center [943, 48] width 75 height 14
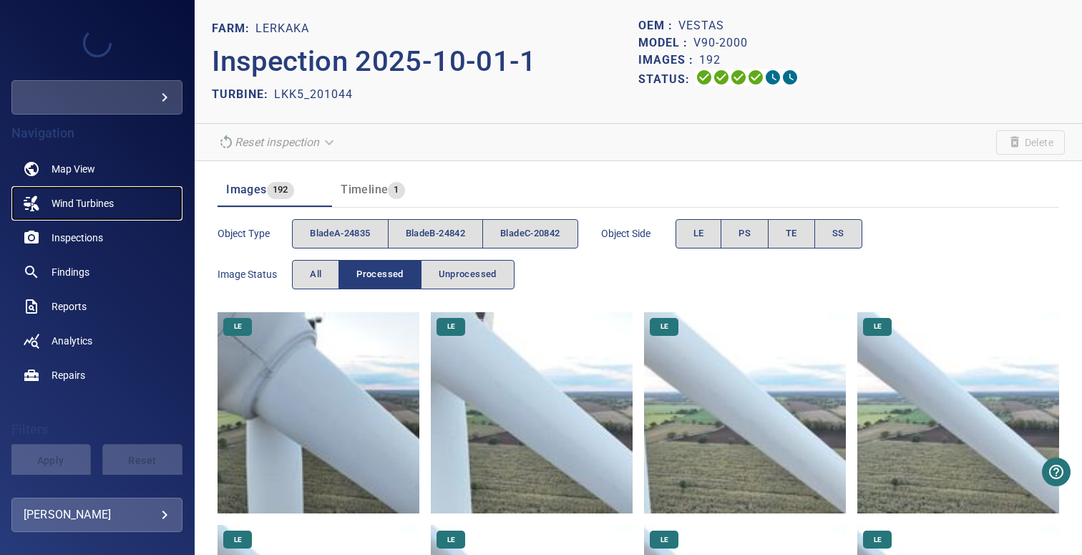
click at [114, 203] on span "Wind Turbines" at bounding box center [83, 203] width 62 height 14
